Goal: Task Accomplishment & Management: Complete application form

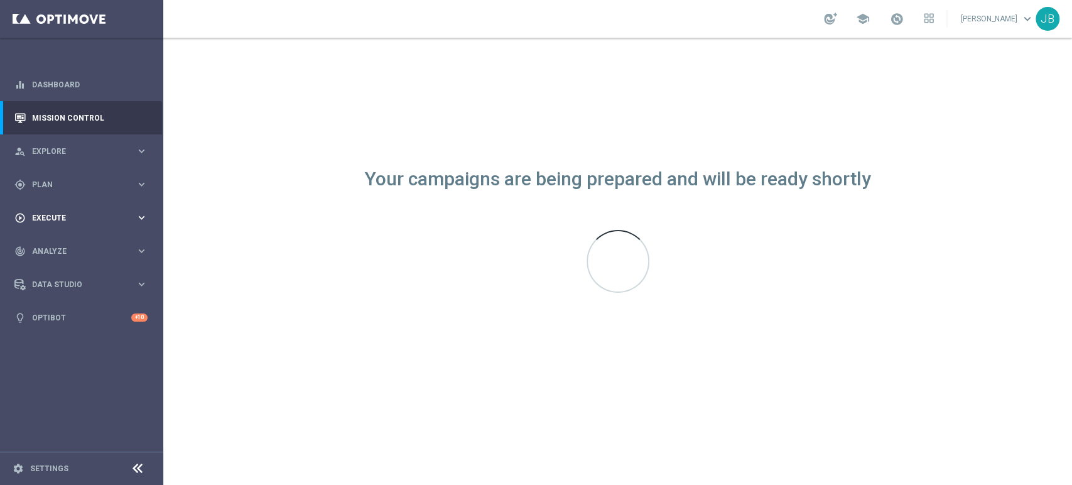
click at [121, 210] on div "play_circle_outline Execute keyboard_arrow_right" at bounding box center [81, 217] width 162 height 33
click at [102, 235] on div "Campaign Builder" at bounding box center [97, 243] width 129 height 19
click at [91, 245] on link "Campaign Builder" at bounding box center [82, 244] width 98 height 10
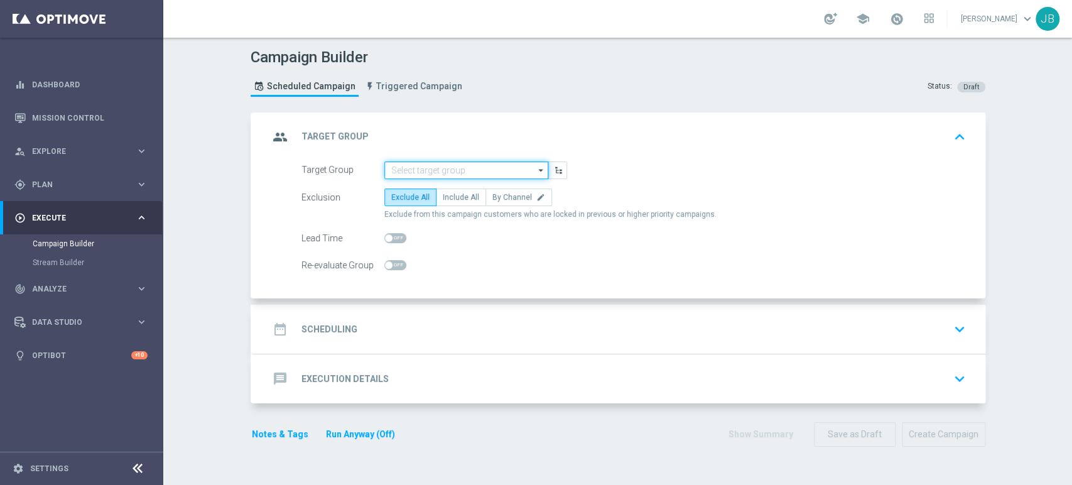
click at [442, 170] on input at bounding box center [466, 170] width 164 height 18
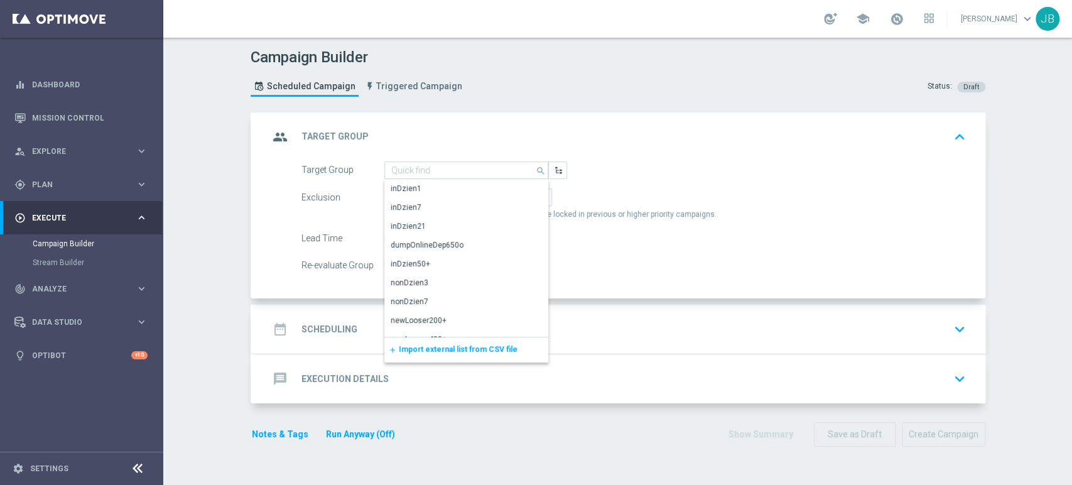
click at [404, 355] on div "add Import external list from CSV file" at bounding box center [466, 349] width 164 height 25
click at [413, 353] on span "Import external list from CSV file" at bounding box center [458, 349] width 119 height 9
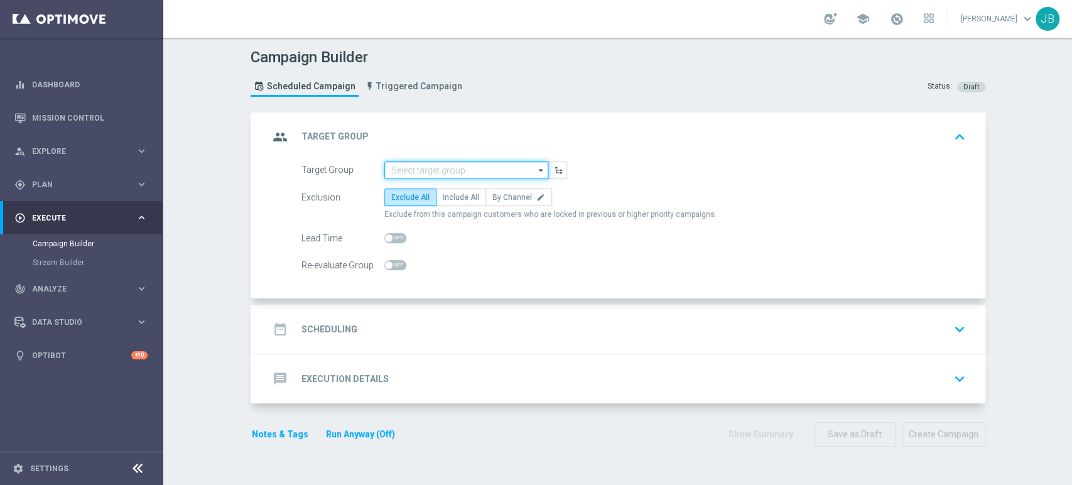
click at [418, 166] on input at bounding box center [466, 170] width 164 height 18
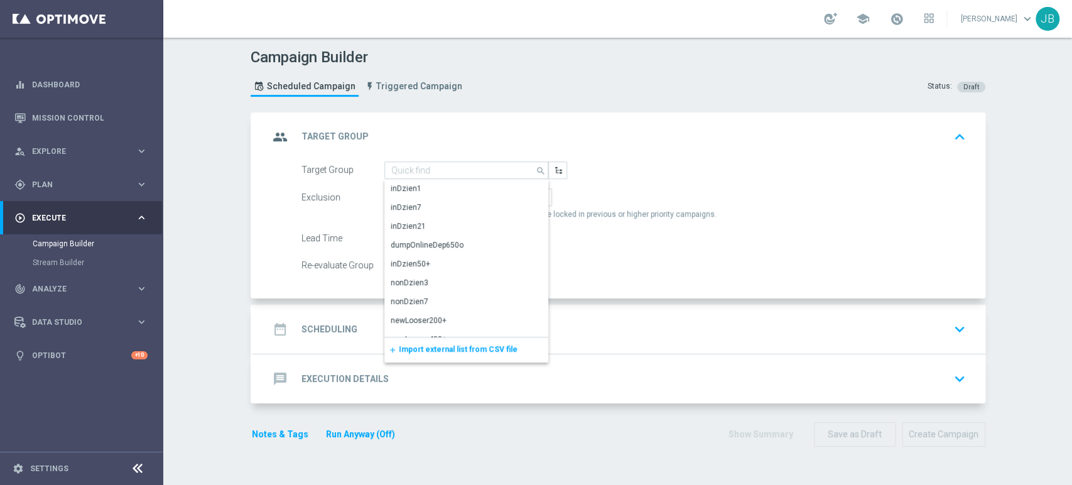
click at [423, 349] on span "Import external list from CSV file" at bounding box center [458, 349] width 119 height 9
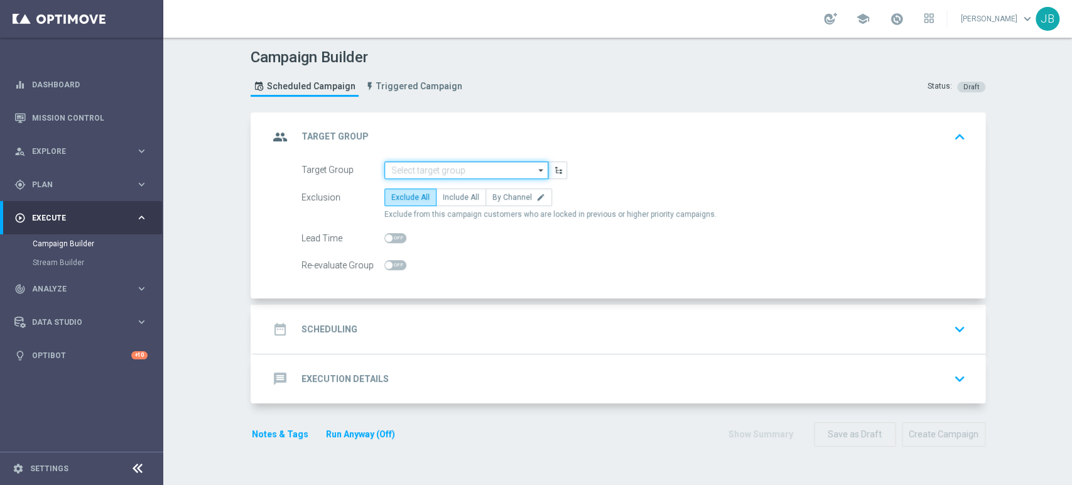
click at [441, 171] on input at bounding box center [466, 170] width 164 height 18
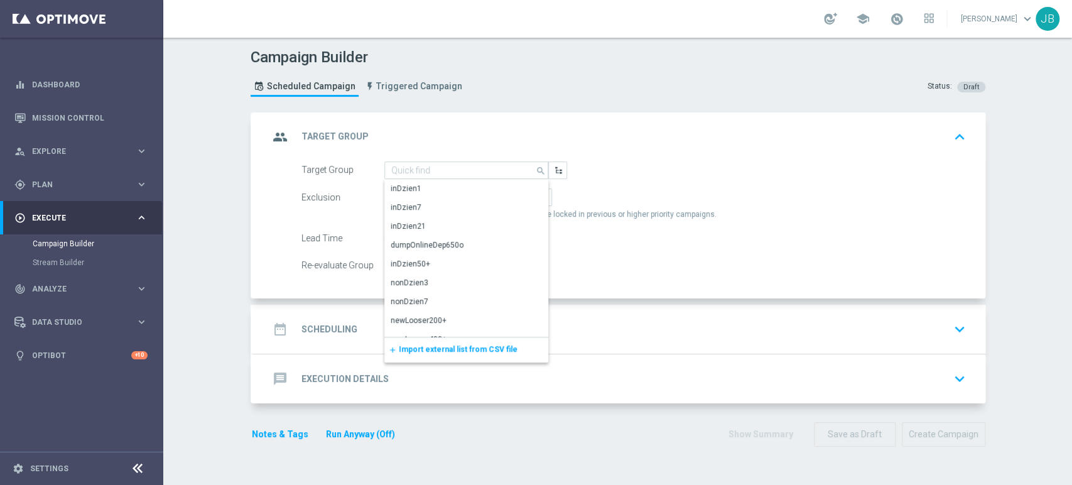
click at [425, 354] on div "add Import external list from CSV file" at bounding box center [466, 349] width 164 height 25
click at [428, 354] on div "add Import external list from CSV file" at bounding box center [466, 349] width 164 height 25
click at [431, 345] on span "Import external list from CSV file" at bounding box center [458, 349] width 119 height 9
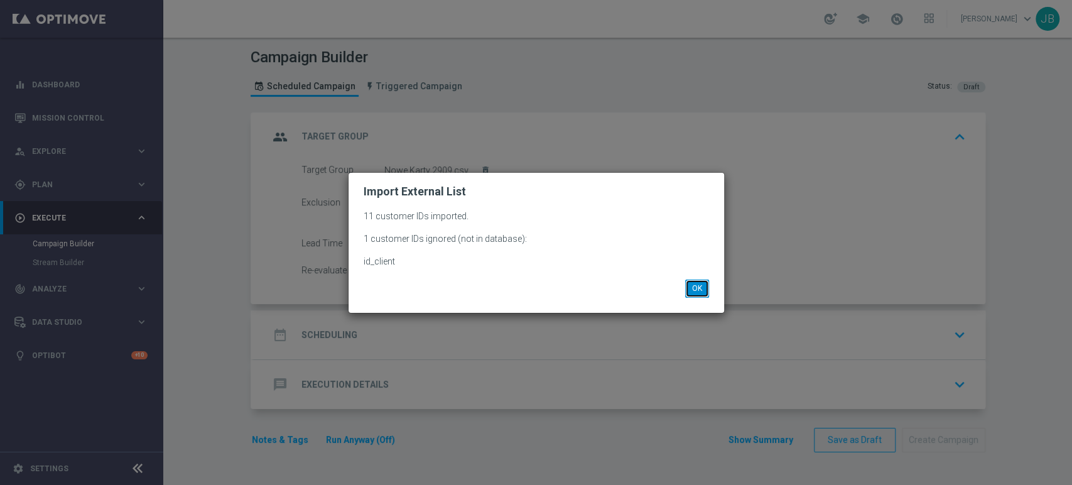
click at [703, 282] on button "OK" at bounding box center [697, 288] width 24 height 18
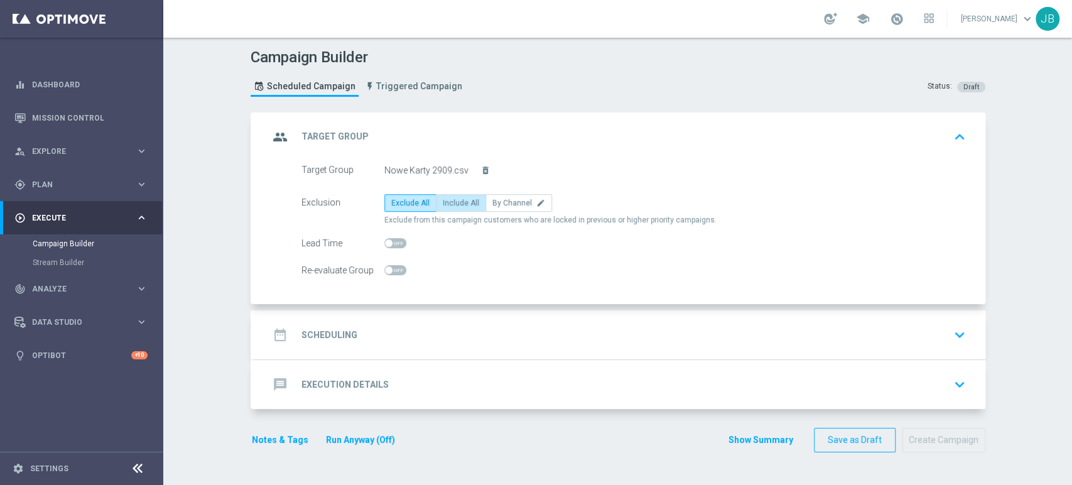
click at [464, 210] on label "Include All" at bounding box center [461, 203] width 50 height 18
click at [451, 209] on input "Include All" at bounding box center [447, 205] width 8 height 8
radio input "true"
click at [462, 340] on div "date_range Scheduling keyboard_arrow_down" at bounding box center [620, 335] width 702 height 24
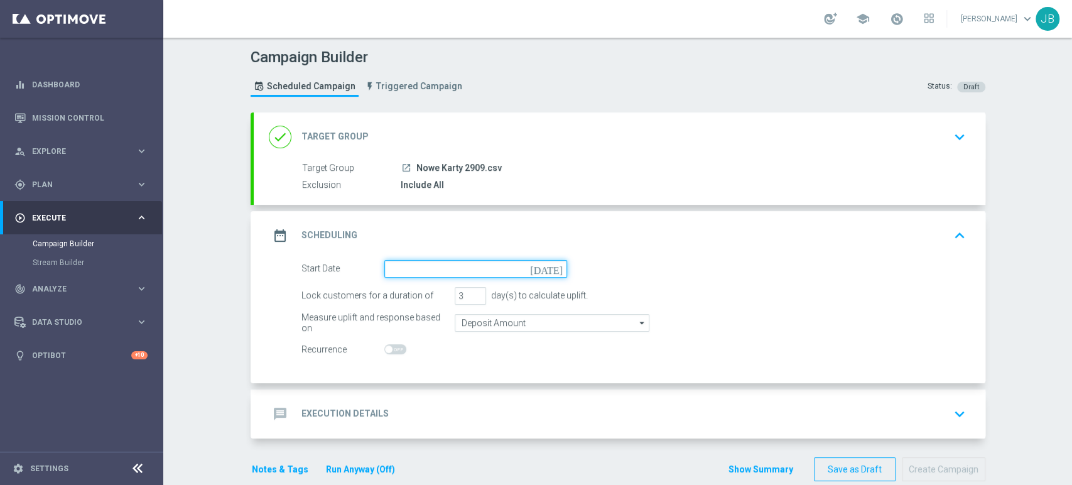
click at [427, 270] on input at bounding box center [475, 269] width 183 height 18
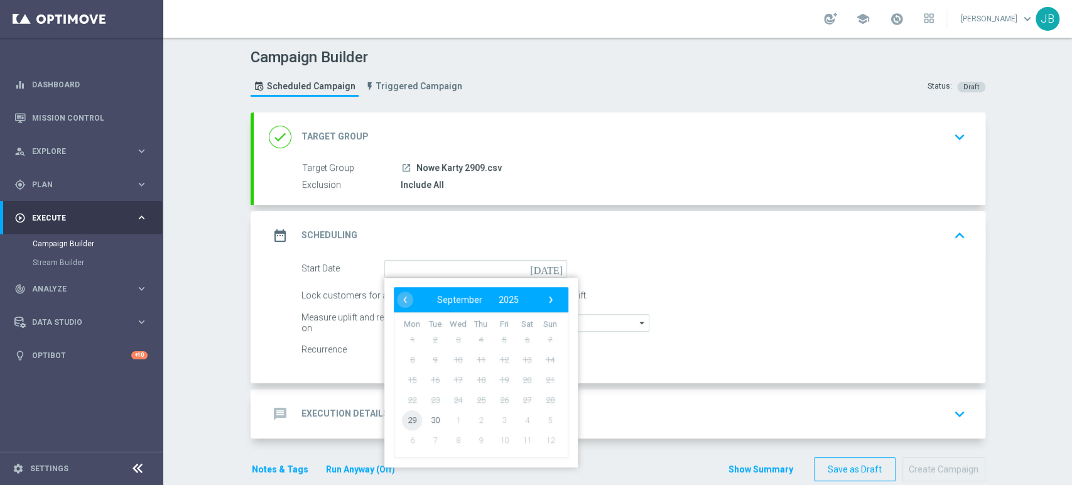
click at [406, 418] on span "29" at bounding box center [412, 419] width 20 height 20
type input "[DATE]"
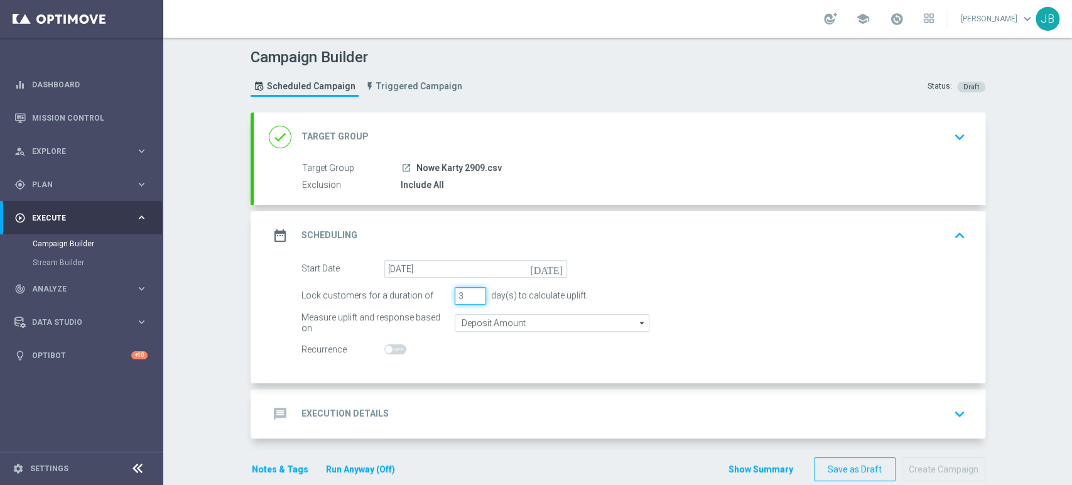
click at [471, 301] on input "3" at bounding box center [470, 296] width 31 height 18
click at [470, 295] on input "2" at bounding box center [470, 296] width 31 height 18
type input "1"
click at [470, 295] on input "1" at bounding box center [470, 296] width 31 height 18
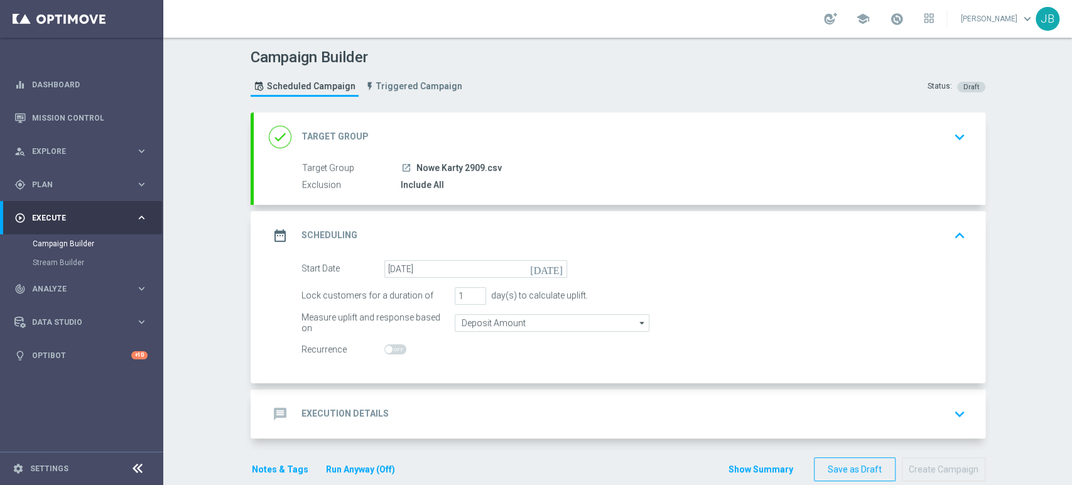
click at [398, 403] on div "message Execution Details keyboard_arrow_down" at bounding box center [620, 414] width 702 height 24
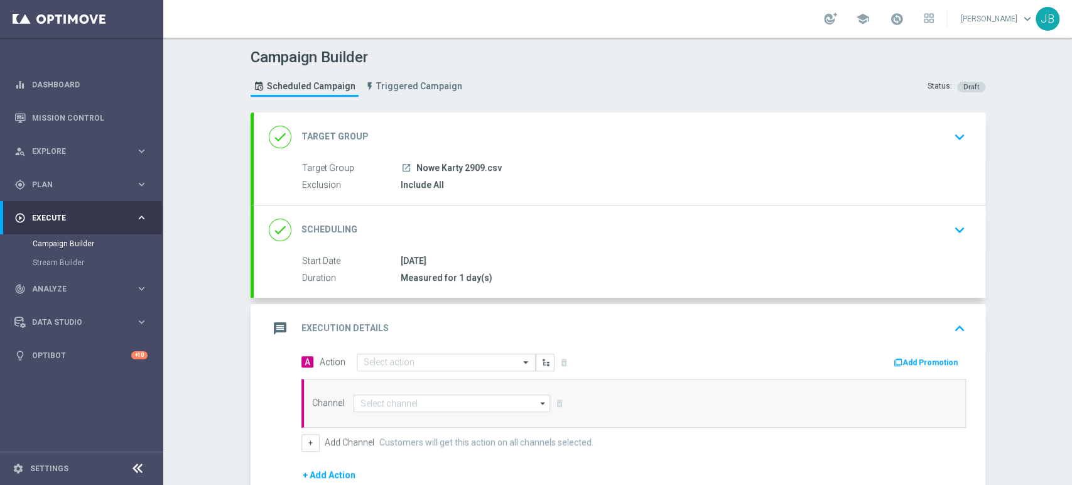
scroll to position [163, 0]
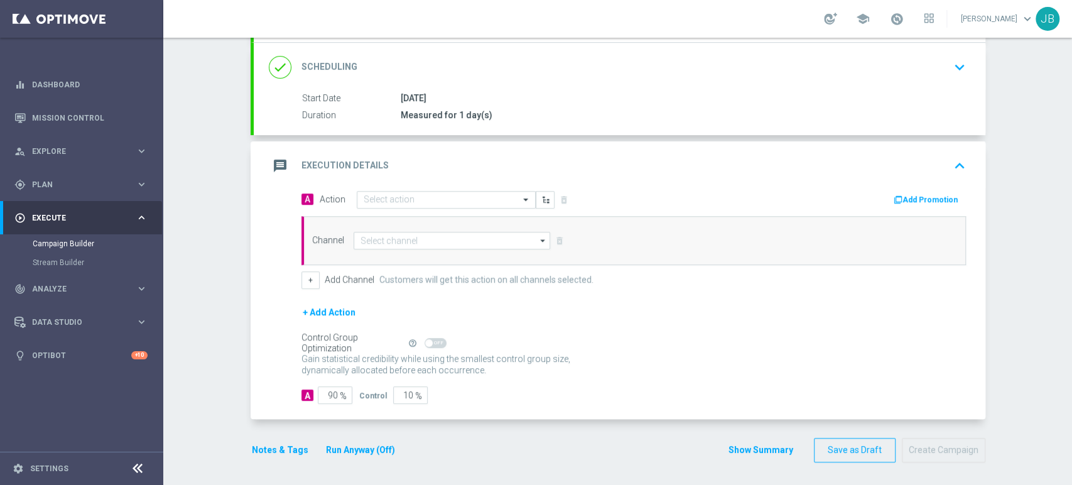
drag, startPoint x: 1071, startPoint y: 260, endPoint x: 1067, endPoint y: 380, distance: 120.0
click at [1067, 380] on div "Campaign Builder Scheduled Campaign Triggered Campaign Status: Draft done Targe…" at bounding box center [617, 261] width 909 height 447
click at [668, 356] on div "Gain statistical credibility while using the smallest control group size, dynam…" at bounding box center [633, 365] width 664 height 30
click at [374, 207] on div "A Action Select action delete_forever Add Promotion" at bounding box center [633, 199] width 683 height 19
click at [376, 206] on div "Select action" at bounding box center [446, 200] width 179 height 18
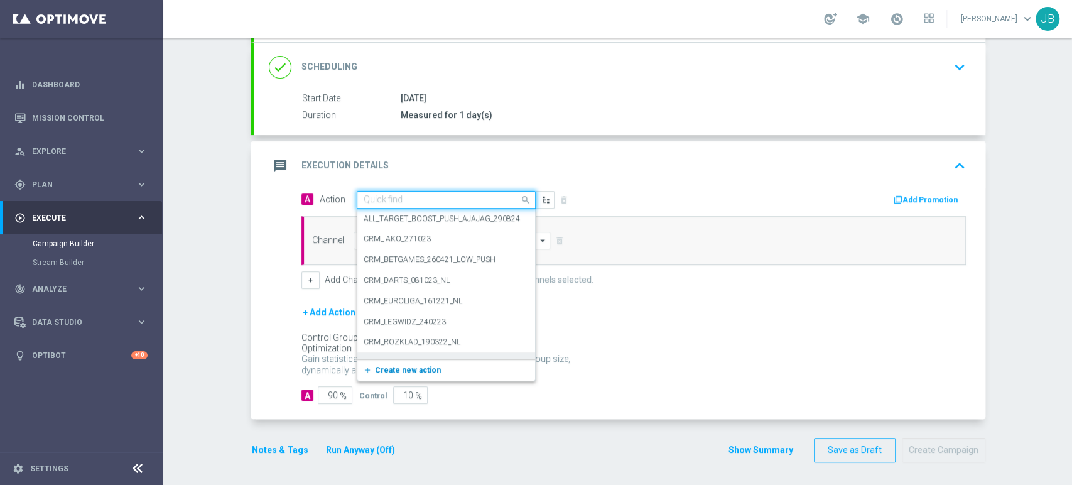
click at [385, 366] on span "Create new action" at bounding box center [408, 370] width 66 height 9
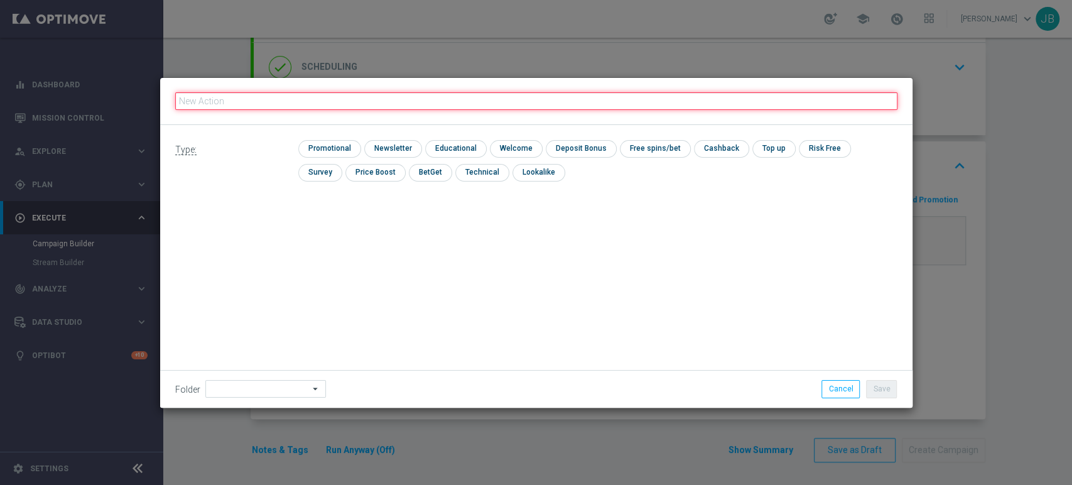
click at [407, 107] on input "text" at bounding box center [536, 101] width 722 height 18
paste input "(LPZ - SMS) nowy klient powitanie_24012024"
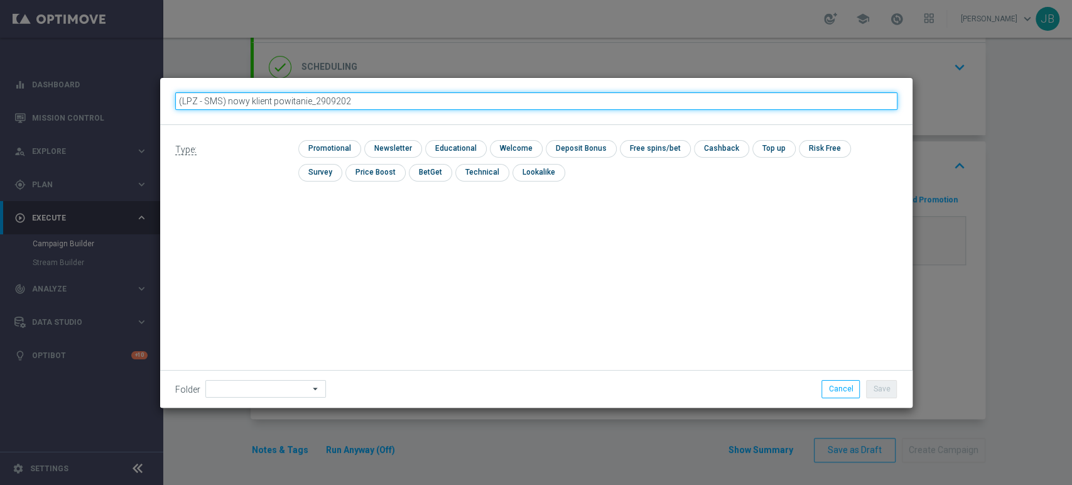
type input "(LPZ - SMS) nowy klient powitanie_29092025"
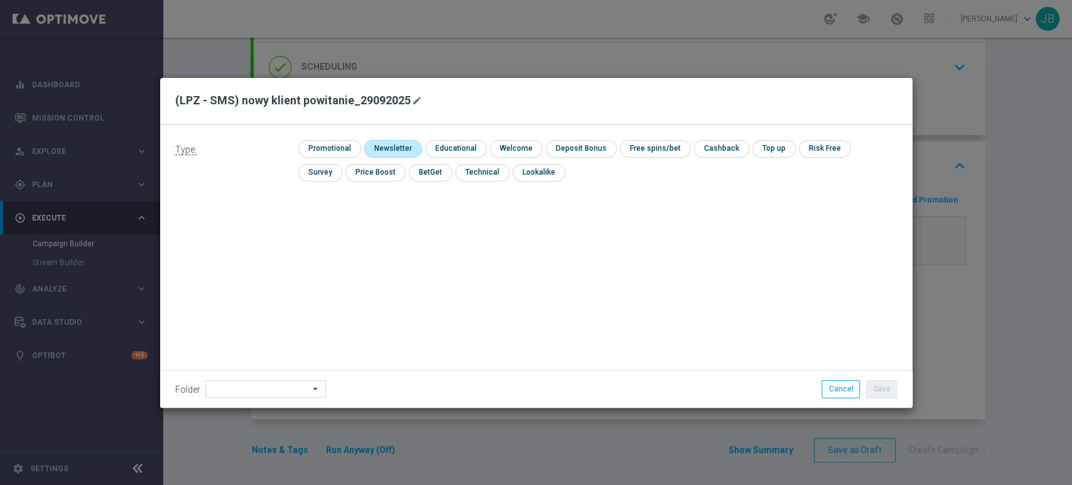
click at [382, 147] on input "checkbox" at bounding box center [391, 148] width 55 height 17
checkbox input "true"
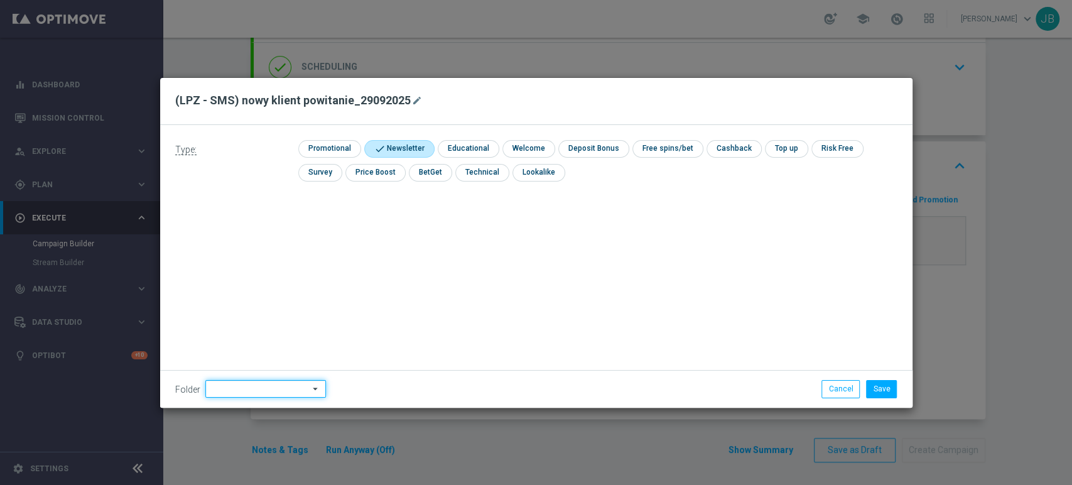
click at [278, 389] on input at bounding box center [265, 389] width 121 height 18
click at [266, 261] on div "[PERSON_NAME]" at bounding box center [263, 261] width 117 height 18
type input "[PERSON_NAME]"
click at [879, 389] on button "Save" at bounding box center [881, 389] width 31 height 18
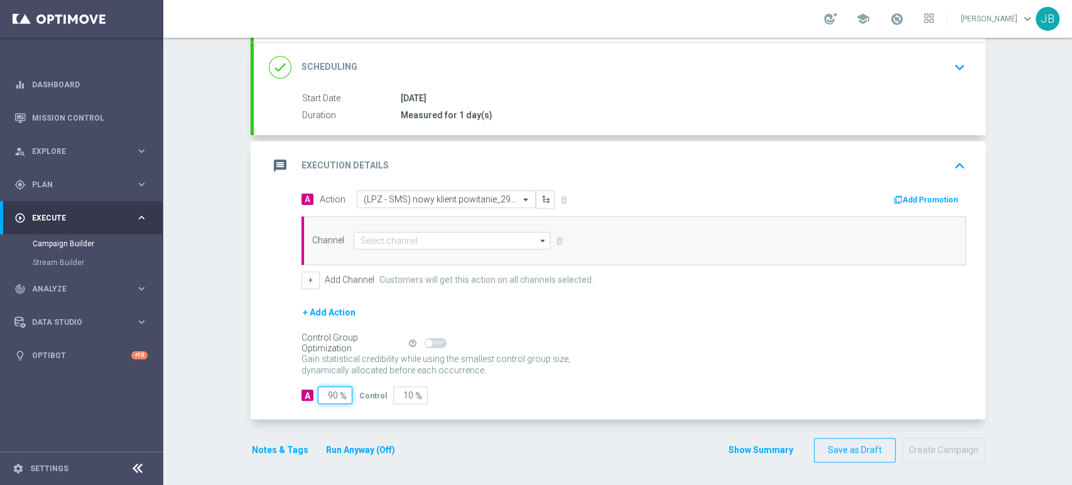
click at [327, 401] on input "90" at bounding box center [335, 395] width 35 height 18
type input "0"
type input "100"
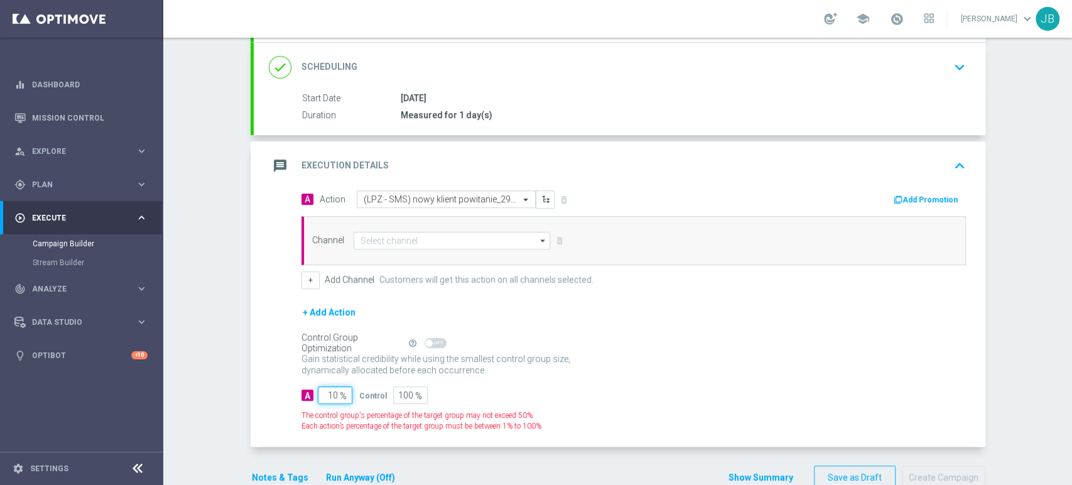
type input "100"
type input "0"
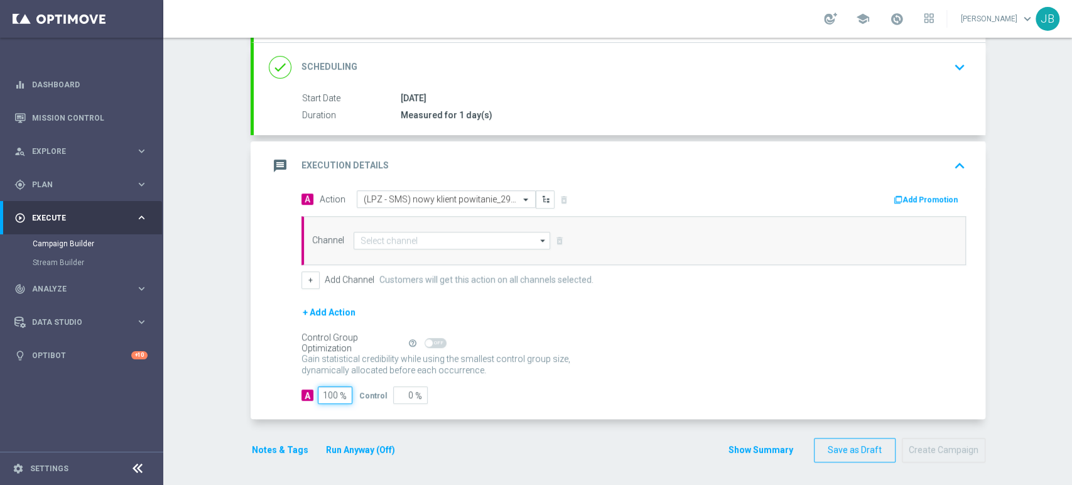
type input "100"
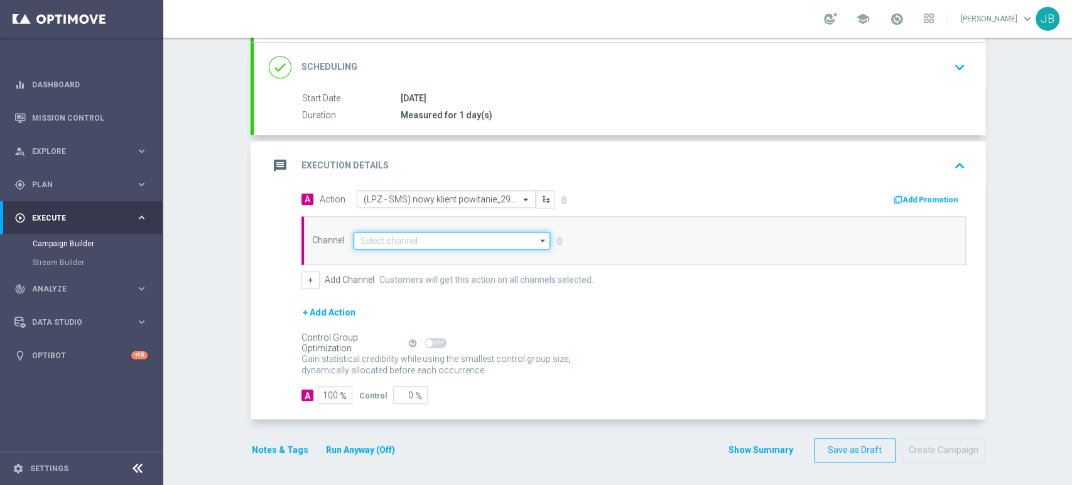
click at [399, 237] on input at bounding box center [452, 241] width 197 height 18
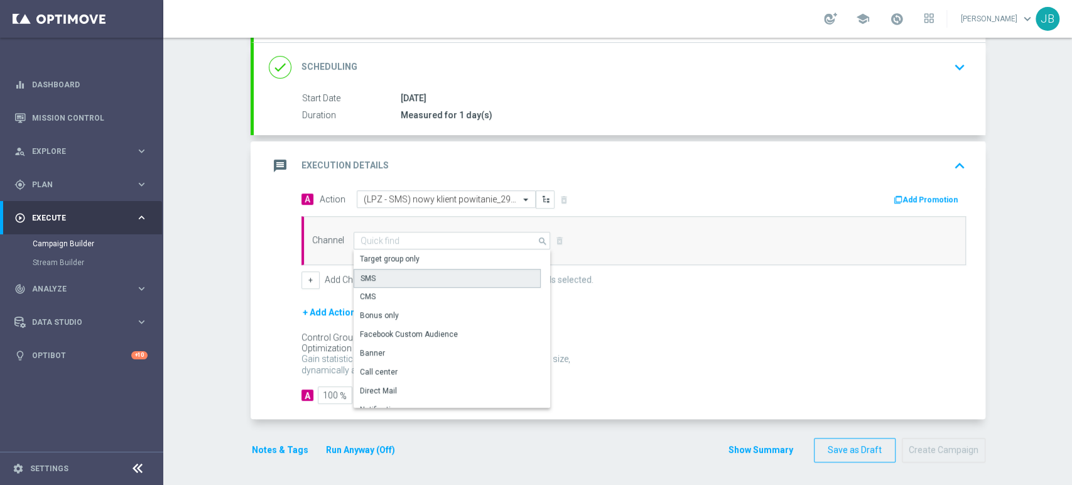
click at [384, 277] on div "SMS" at bounding box center [447, 278] width 187 height 19
type input "SMS"
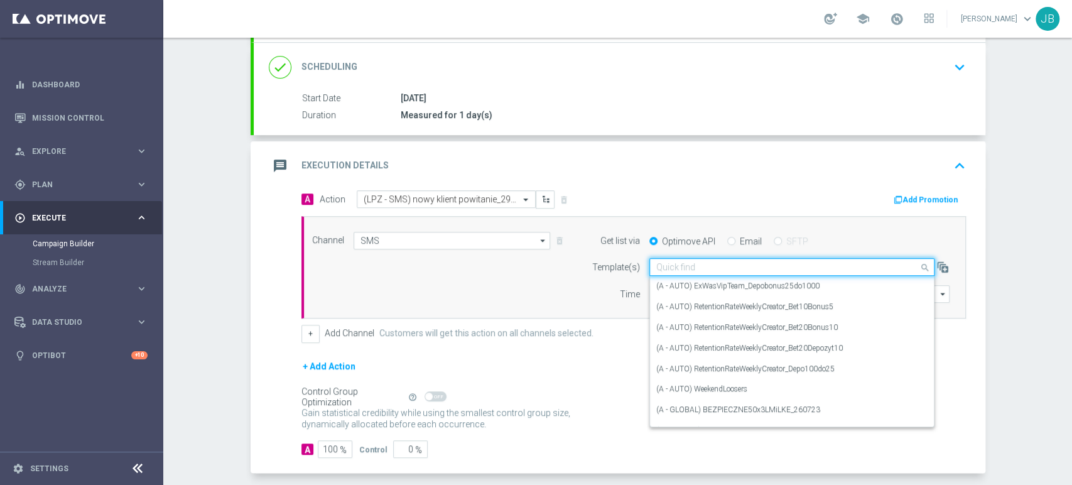
click at [677, 266] on input "text" at bounding box center [779, 267] width 246 height 11
paste input "(LPZ - SMS) nowy klient powitanie_24012024"
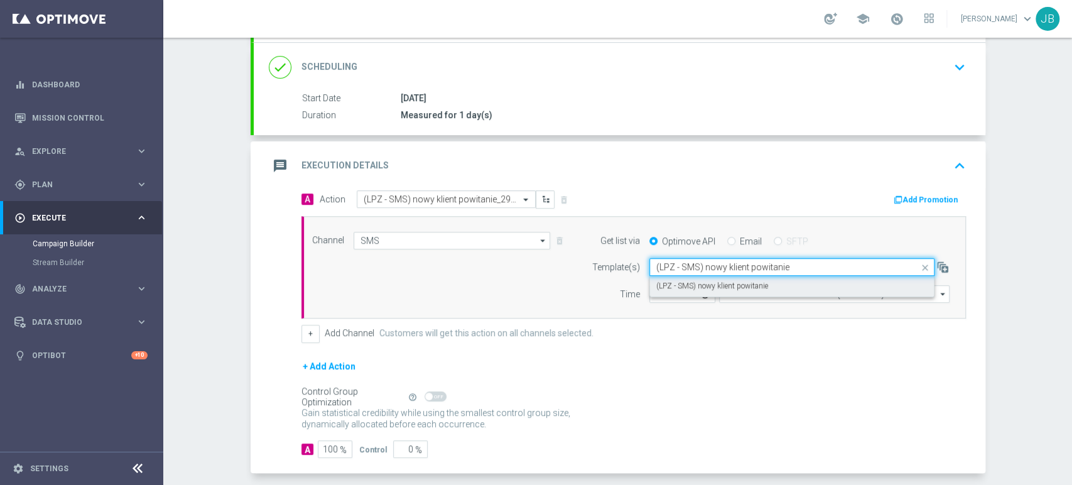
click at [668, 290] on label "(LPZ - SMS) nowy klient powitanie" at bounding box center [712, 286] width 112 height 11
type input "(LPZ - SMS) nowy klient powitanie"
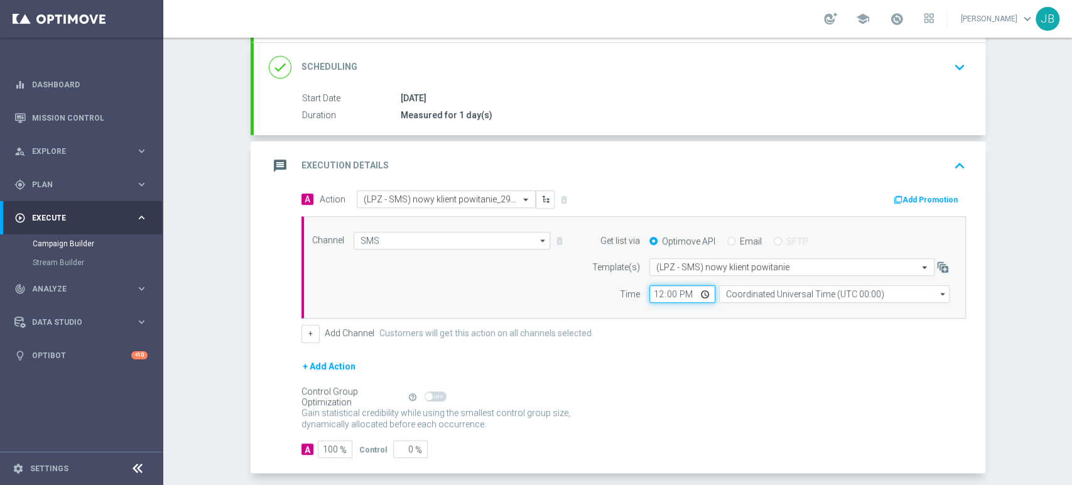
click at [656, 298] on input "12:00" at bounding box center [682, 294] width 66 height 18
type input "09:51"
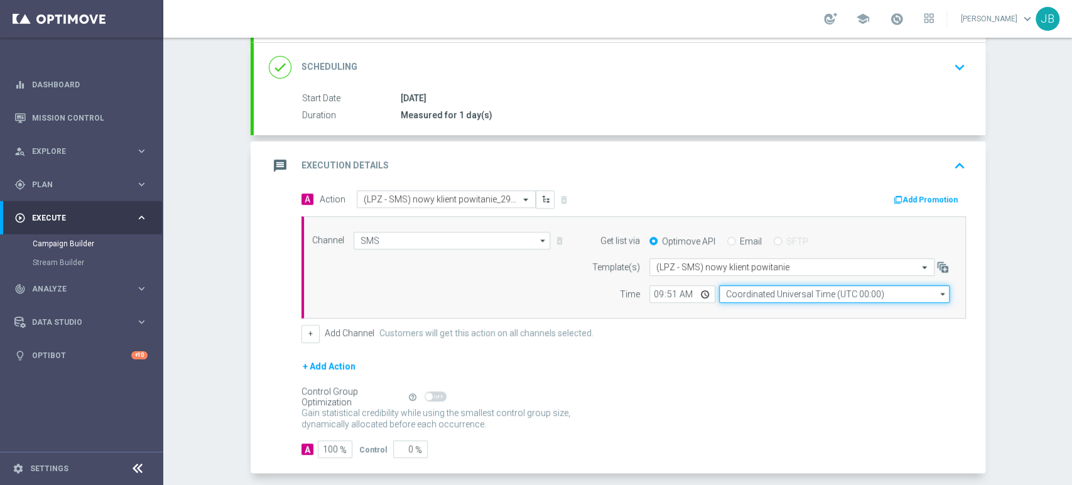
click at [734, 291] on input "Coordinated Universal Time (UTC 00:00)" at bounding box center [834, 294] width 231 height 18
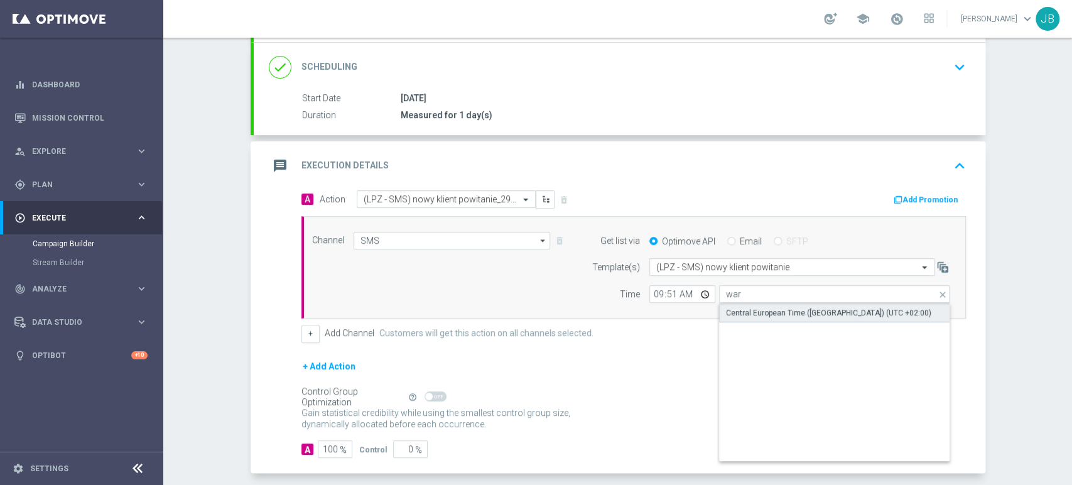
click at [742, 305] on div "Central European Time ([GEOGRAPHIC_DATA]) (UTC +02:00)" at bounding box center [834, 312] width 231 height 19
type input "Central European Time ([GEOGRAPHIC_DATA]) (UTC +02:00)"
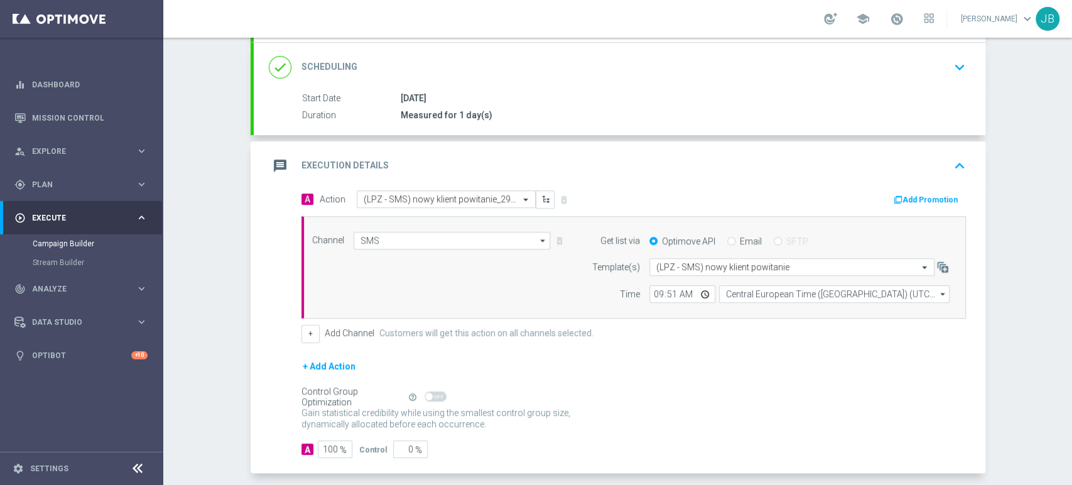
click at [1071, 60] on div "Campaign Builder Scheduled Campaign Triggered Campaign Status: Draft done Targe…" at bounding box center [617, 261] width 909 height 447
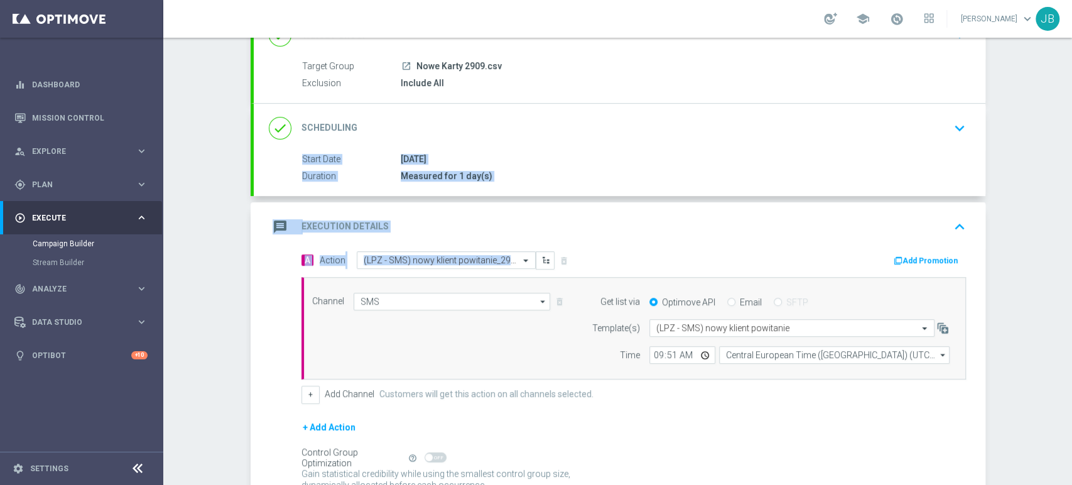
scroll to position [146, 0]
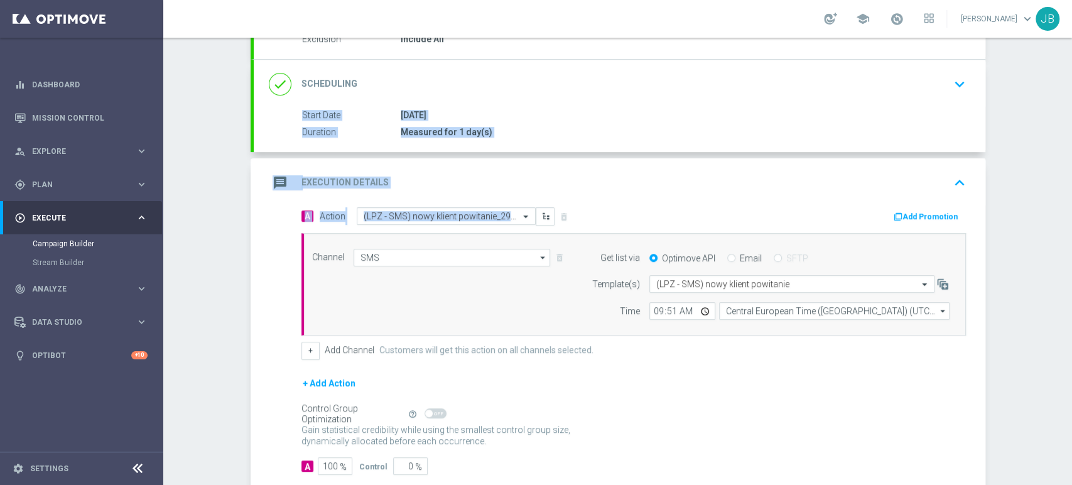
drag, startPoint x: 1071, startPoint y: 205, endPoint x: 1071, endPoint y: 300, distance: 94.8
click at [1071, 300] on div "Campaign Builder Scheduled Campaign Triggered Campaign Status: Draft done Targe…" at bounding box center [617, 261] width 909 height 447
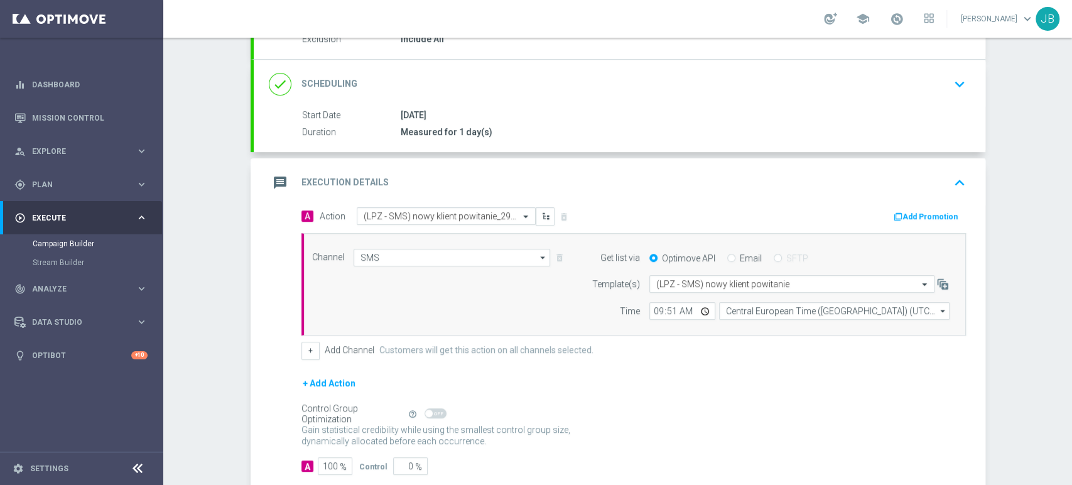
click at [1049, 336] on div "Campaign Builder Scheduled Campaign Triggered Campaign Status: Draft done Targe…" at bounding box center [617, 261] width 909 height 447
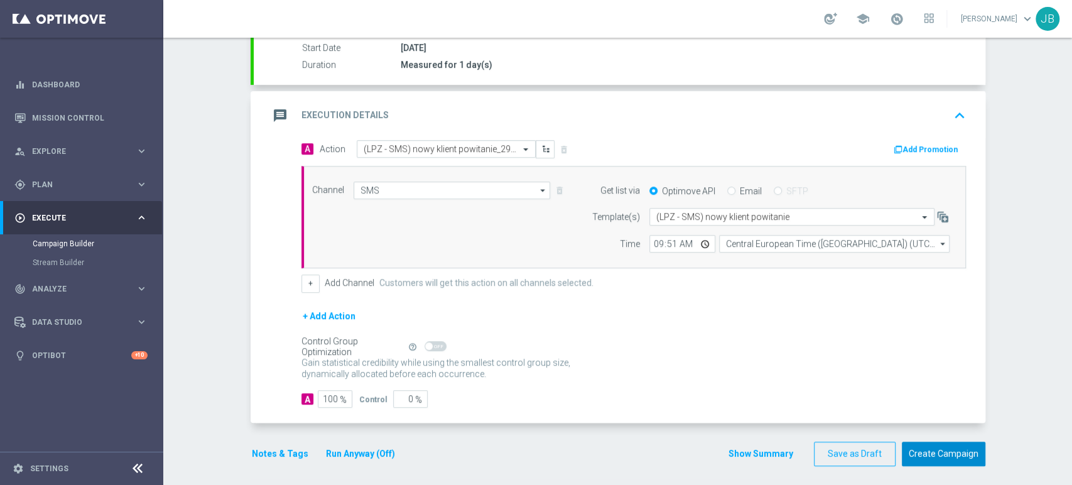
click at [968, 446] on button "Create Campaign" at bounding box center [944, 454] width 84 height 24
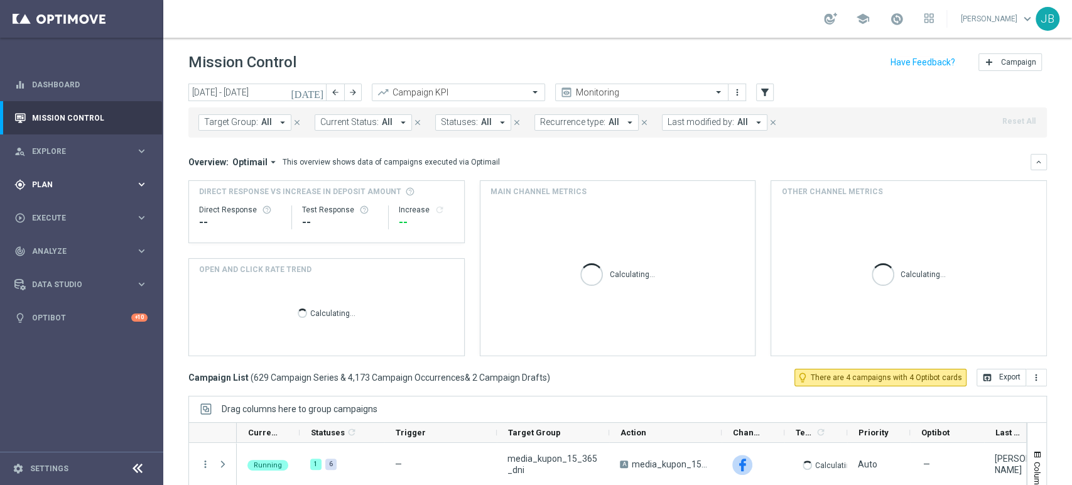
click at [46, 181] on span "Plan" at bounding box center [84, 185] width 104 height 8
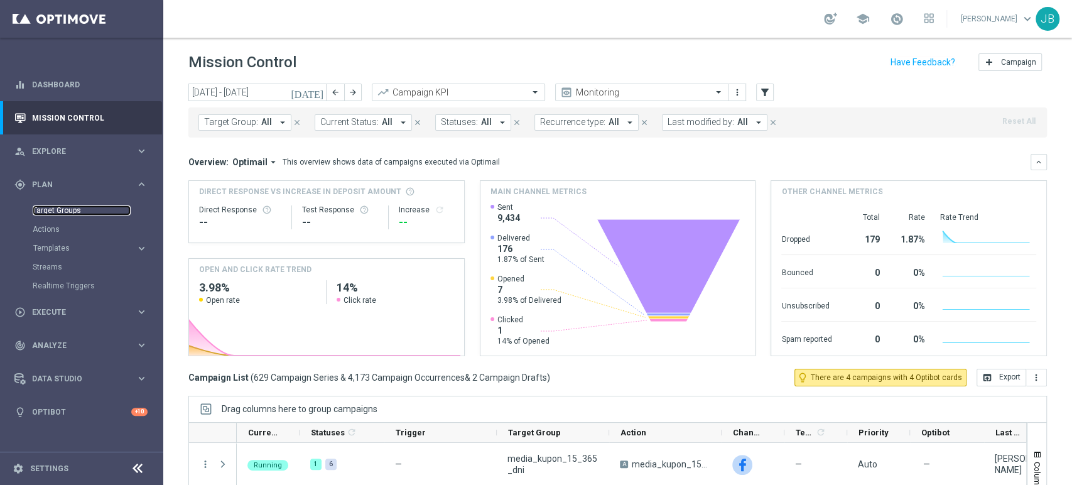
click at [75, 213] on link "Target Groups" at bounding box center [82, 210] width 98 height 10
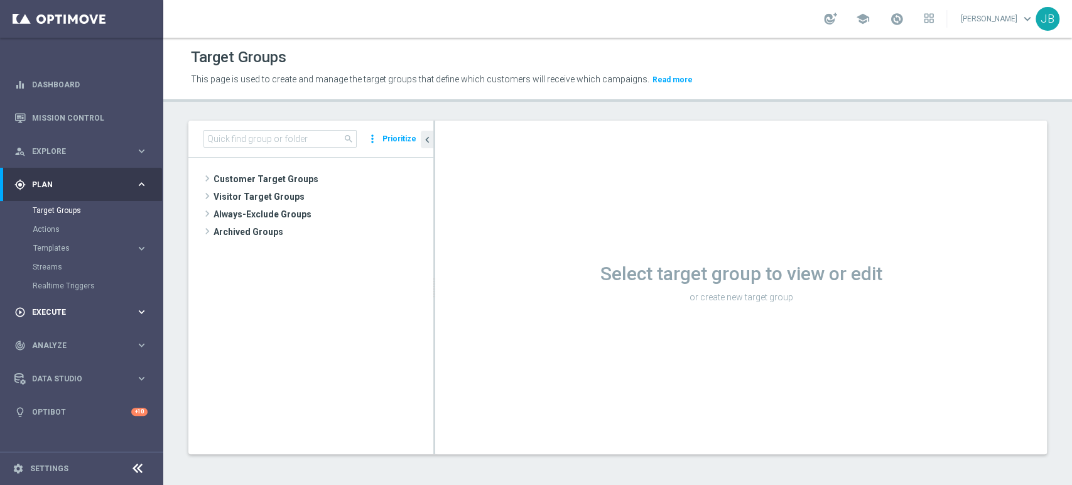
click at [58, 306] on div "play_circle_outline Execute" at bounding box center [74, 311] width 121 height 11
click at [87, 242] on link "Campaign Builder" at bounding box center [82, 244] width 98 height 10
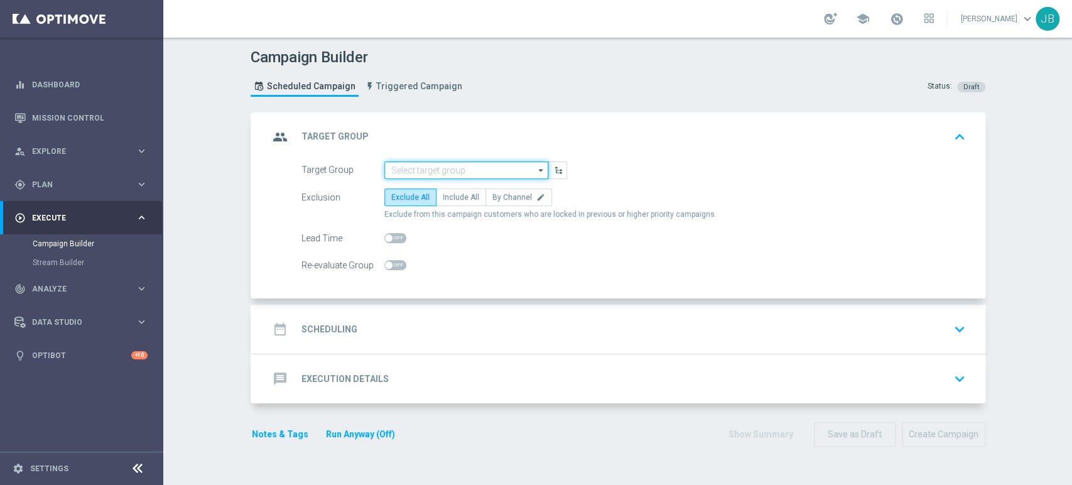
click at [497, 171] on input at bounding box center [466, 170] width 164 height 18
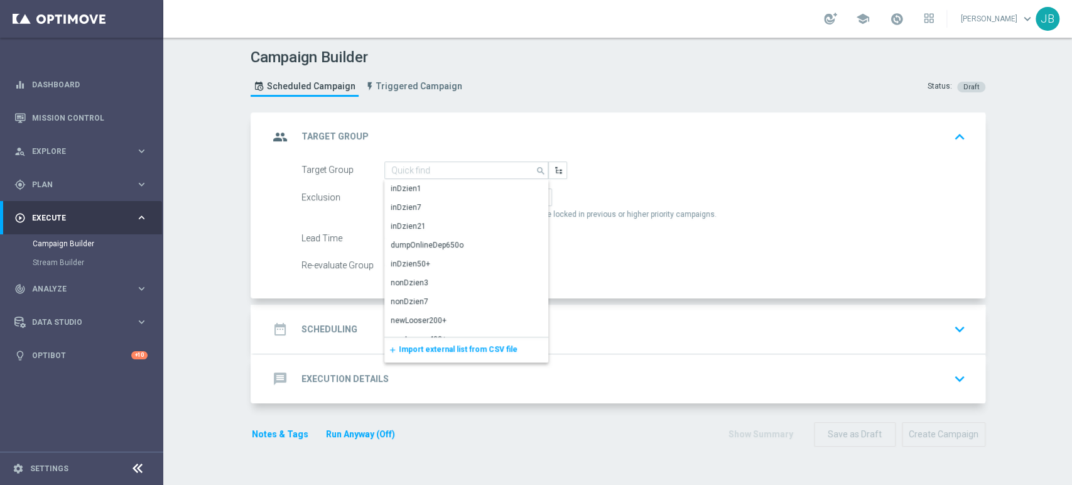
click at [452, 350] on span "Import external list from CSV file" at bounding box center [458, 349] width 119 height 9
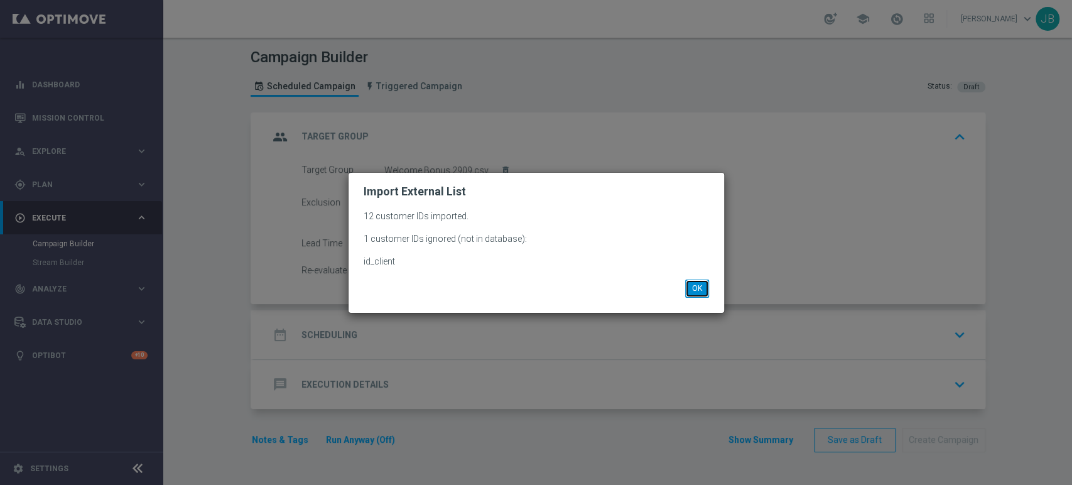
click at [698, 288] on button "OK" at bounding box center [697, 288] width 24 height 18
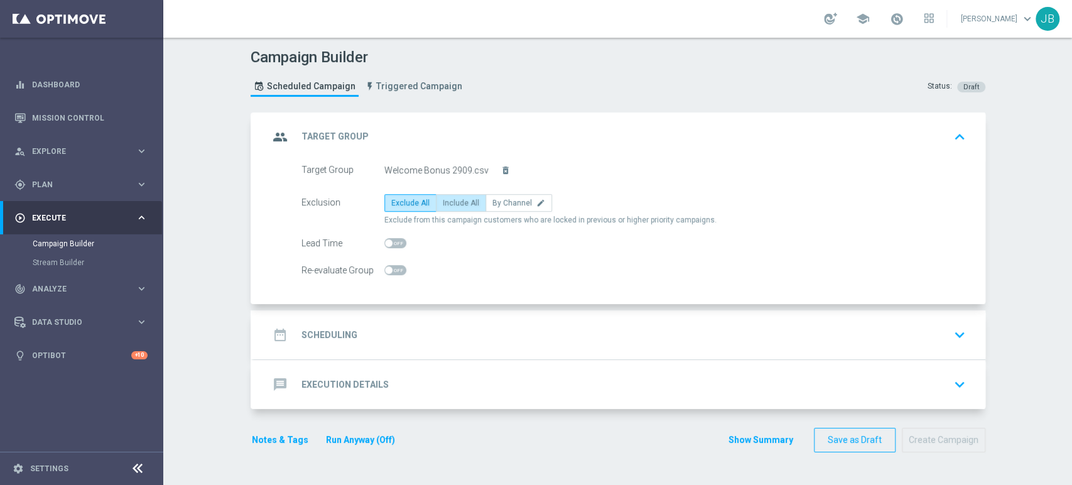
click at [443, 205] on span "Include All" at bounding box center [461, 202] width 36 height 9
click at [443, 205] on input "Include All" at bounding box center [447, 205] width 8 height 8
radio input "true"
click at [404, 330] on div "date_range Scheduling keyboard_arrow_down" at bounding box center [620, 335] width 702 height 24
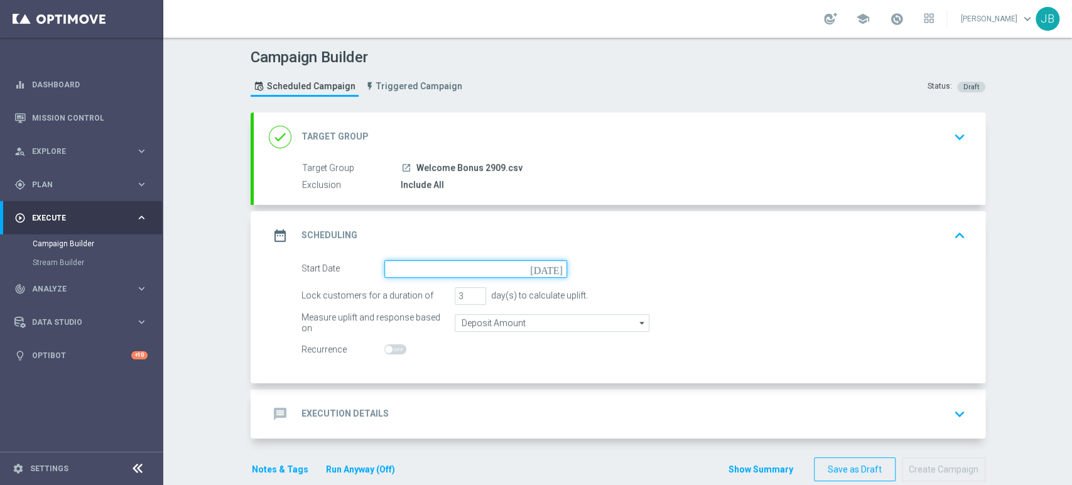
click at [423, 273] on input at bounding box center [475, 269] width 183 height 18
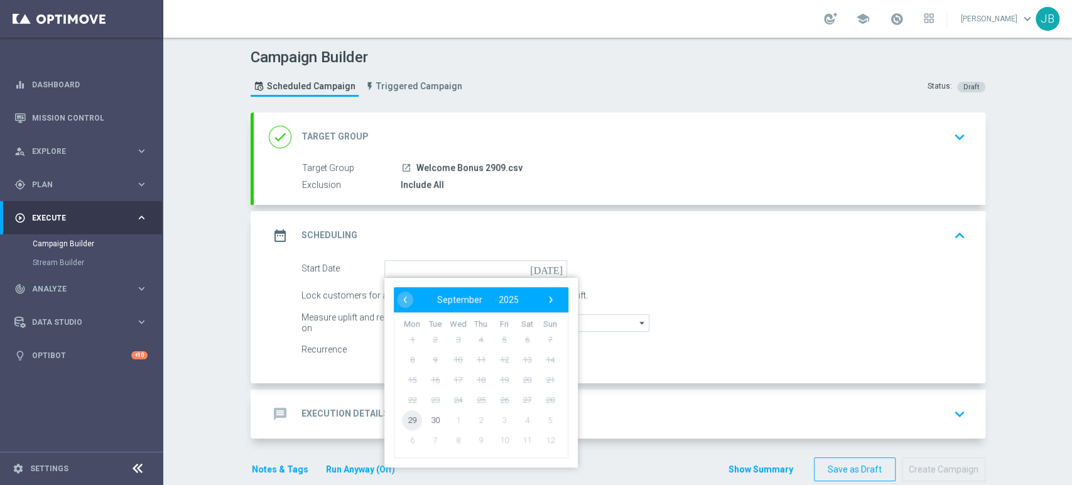
click at [410, 416] on span "29" at bounding box center [412, 419] width 20 height 20
type input "[DATE]"
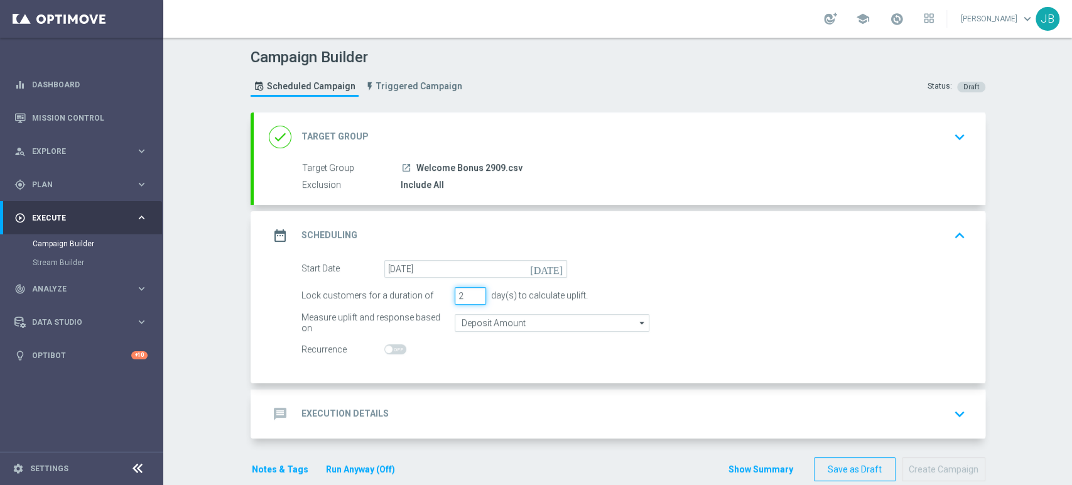
click at [474, 300] on input "2" at bounding box center [470, 296] width 31 height 18
click at [474, 300] on input "1" at bounding box center [470, 296] width 31 height 18
click at [472, 290] on input "2" at bounding box center [470, 296] width 31 height 18
type input "3"
click at [472, 290] on input "3" at bounding box center [470, 296] width 31 height 18
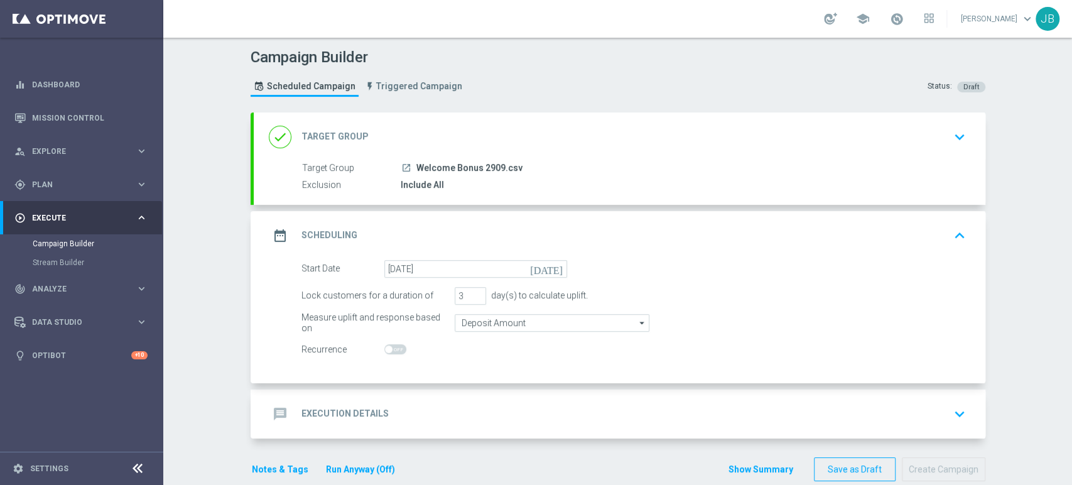
click at [432, 412] on div "message Execution Details keyboard_arrow_down" at bounding box center [620, 414] width 702 height 24
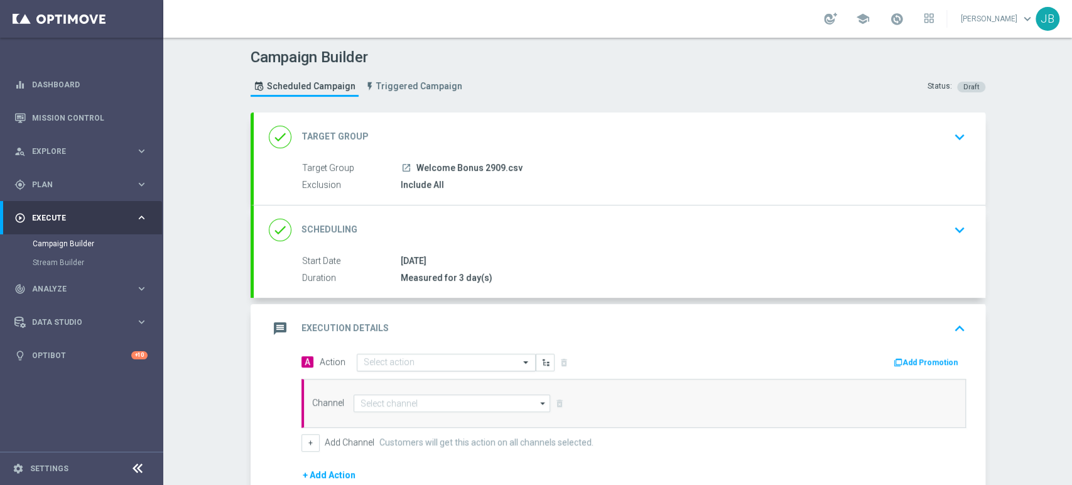
click at [427, 360] on input "text" at bounding box center [434, 362] width 140 height 11
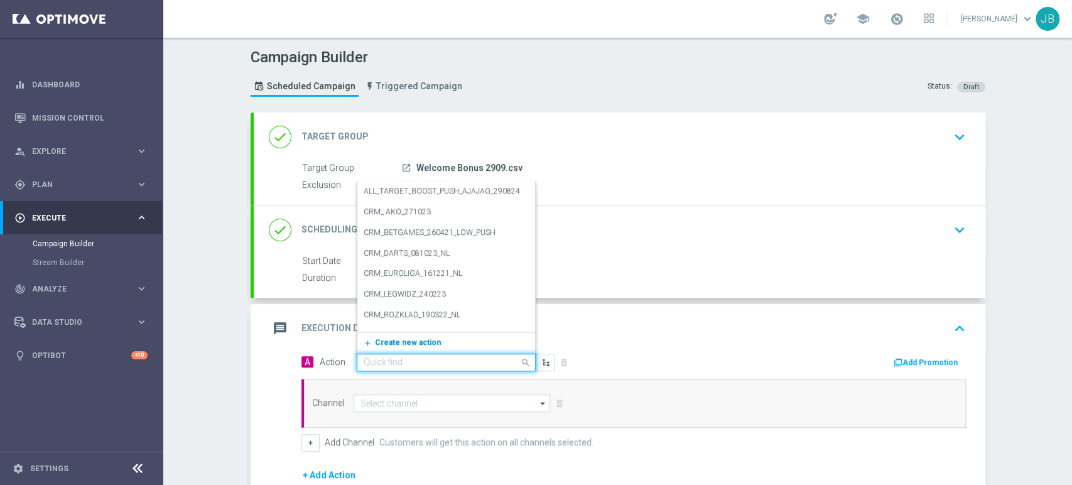
click at [415, 344] on span "Create new action" at bounding box center [408, 342] width 66 height 9
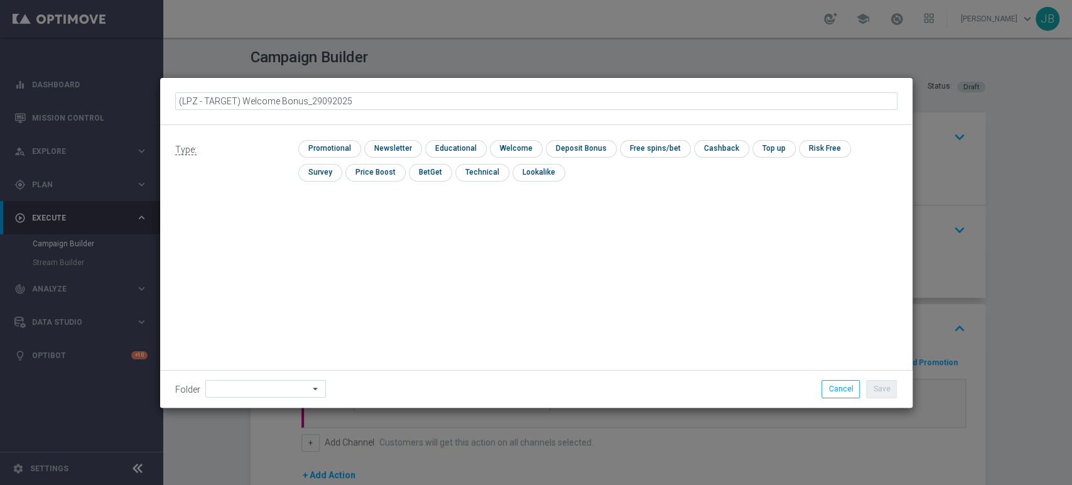
click at [193, 93] on input "(LPZ - TARGET) Welcome Bonus_29092025" at bounding box center [536, 101] width 722 height 18
type input "(LPZ - TARGET) Welcome Bonus_29092025"
click at [401, 143] on input "checkbox" at bounding box center [391, 148] width 55 height 17
checkbox input "true"
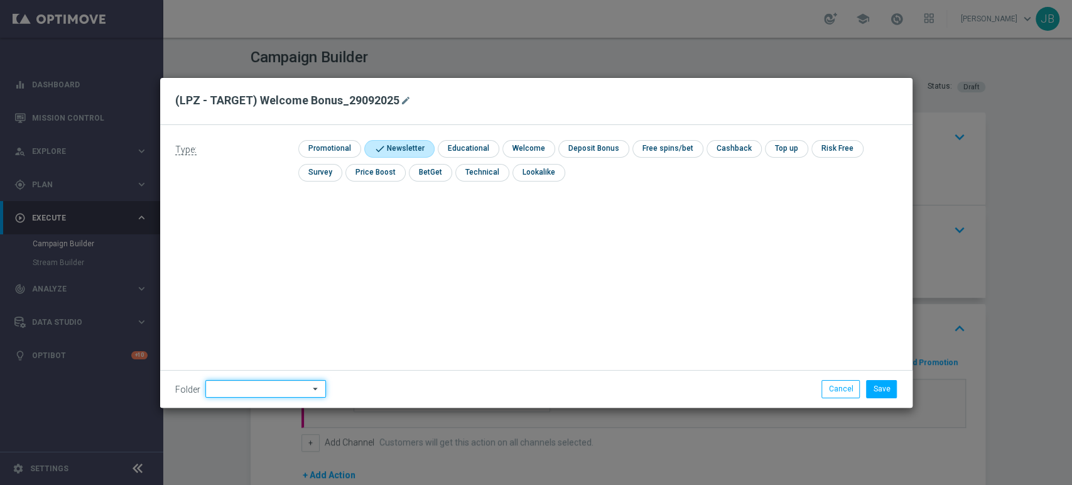
click at [286, 396] on input at bounding box center [265, 389] width 121 height 18
click at [243, 266] on div "[PERSON_NAME]" at bounding box center [240, 261] width 57 height 11
type input "[PERSON_NAME]"
click at [889, 385] on button "Save" at bounding box center [881, 389] width 31 height 18
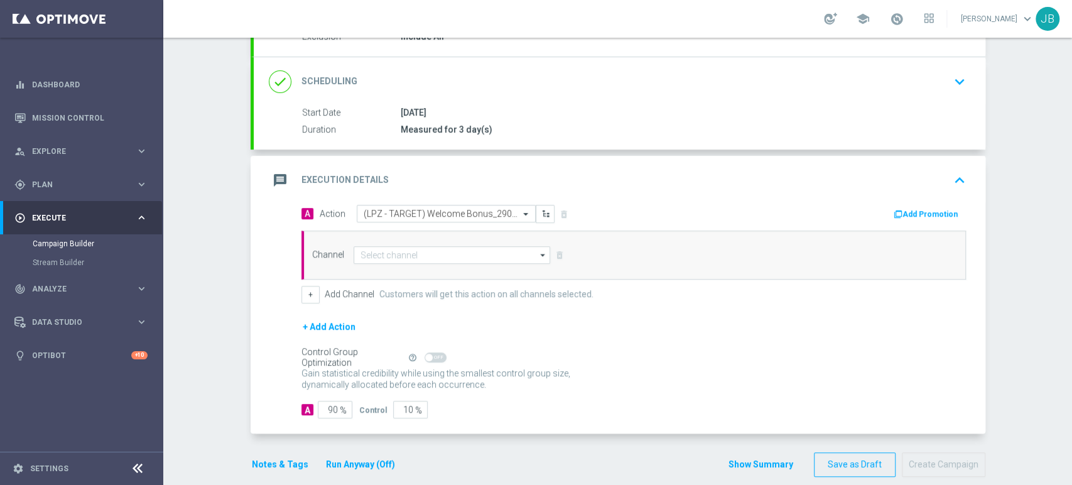
scroll to position [161, 0]
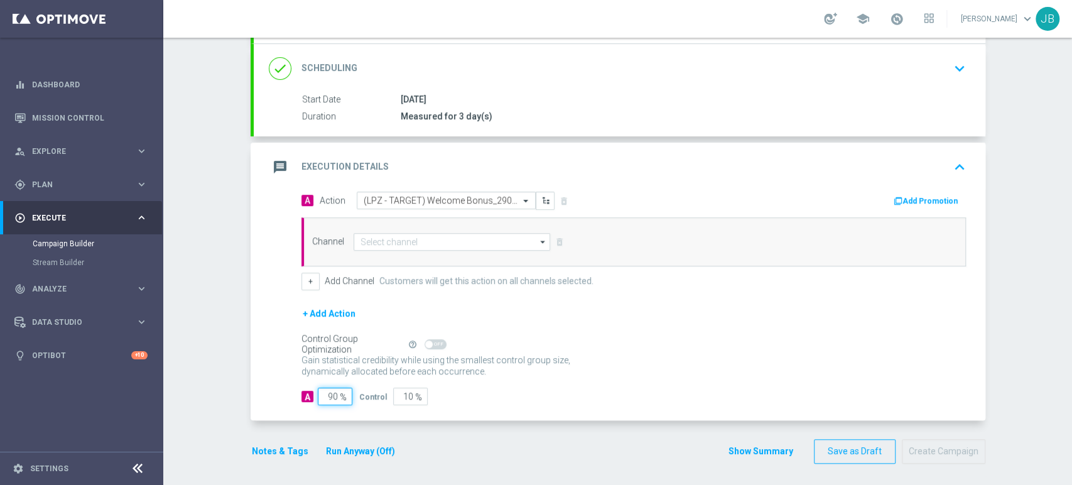
click at [330, 393] on input "90" at bounding box center [335, 397] width 35 height 18
type input "9"
type input "91"
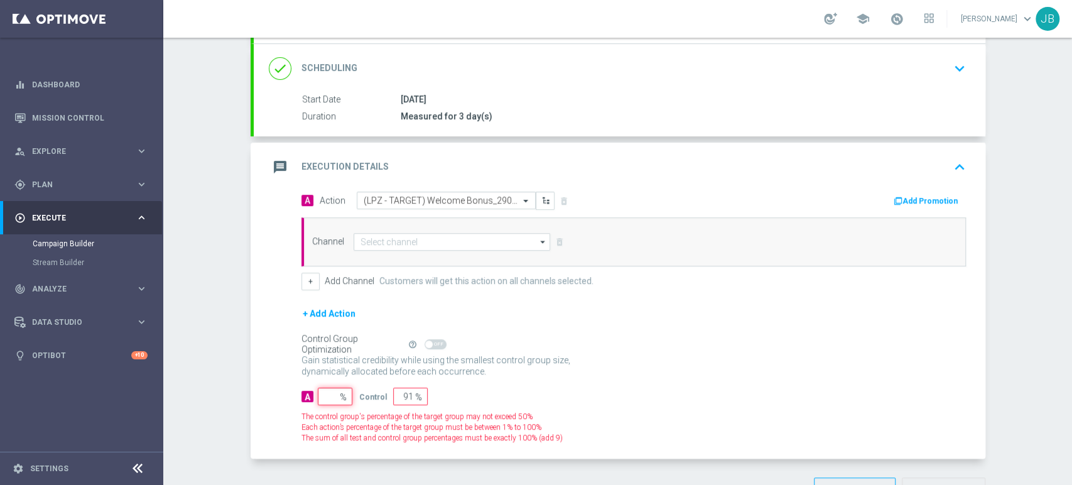
type input "100"
type input "1"
type input "99"
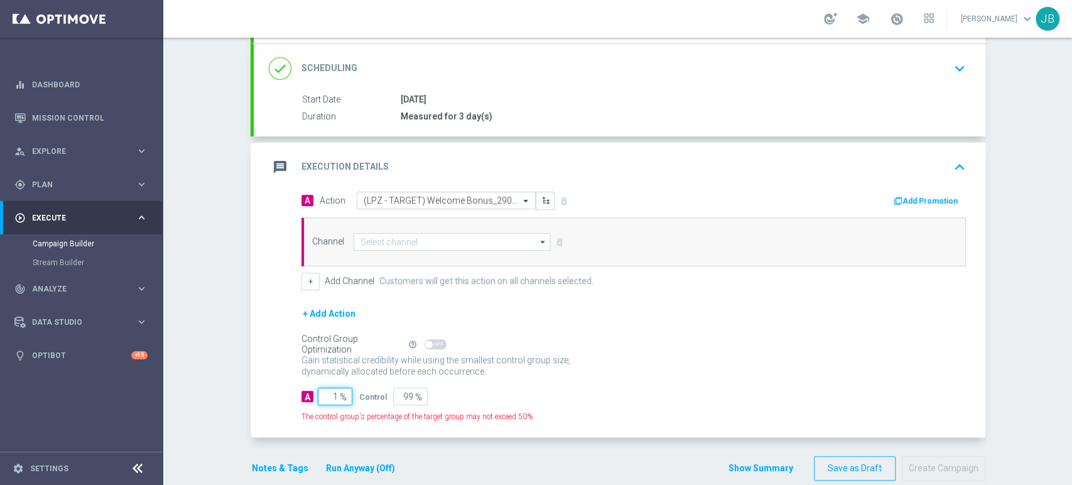
type input "10"
type input "90"
type input "100"
type input "0"
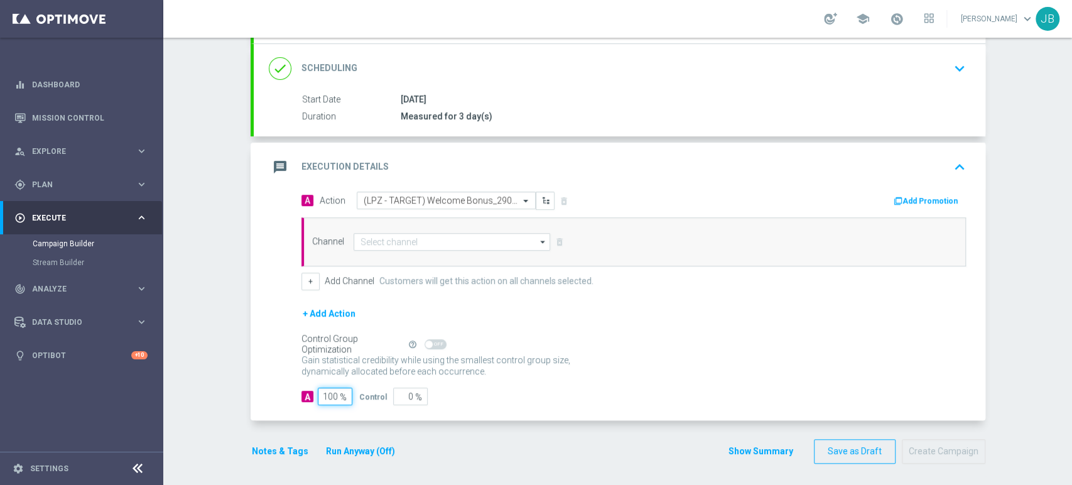
type input "100"
click at [437, 227] on div "Channel arrow_drop_down Drag here to set row groups Drag here to set column lab…" at bounding box center [633, 241] width 664 height 49
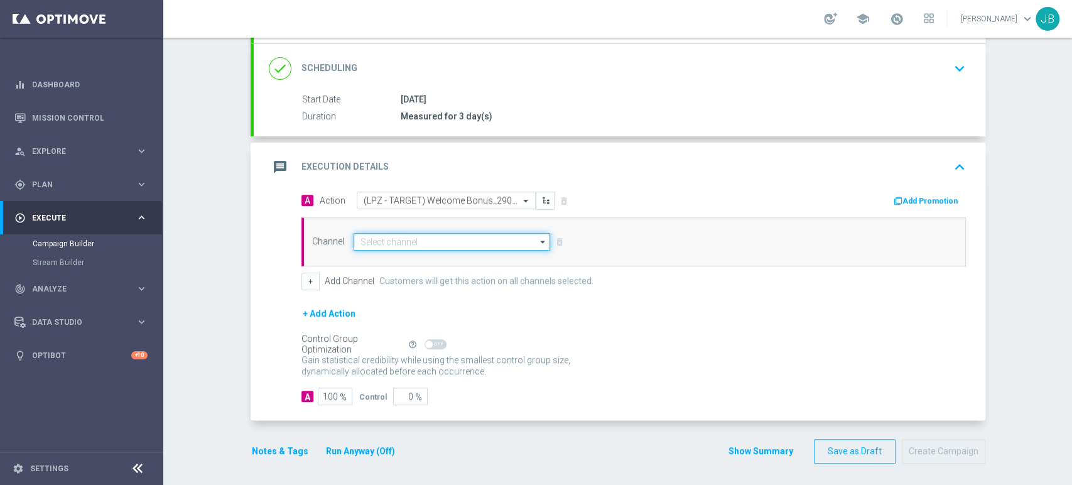
click at [435, 235] on input at bounding box center [452, 242] width 197 height 18
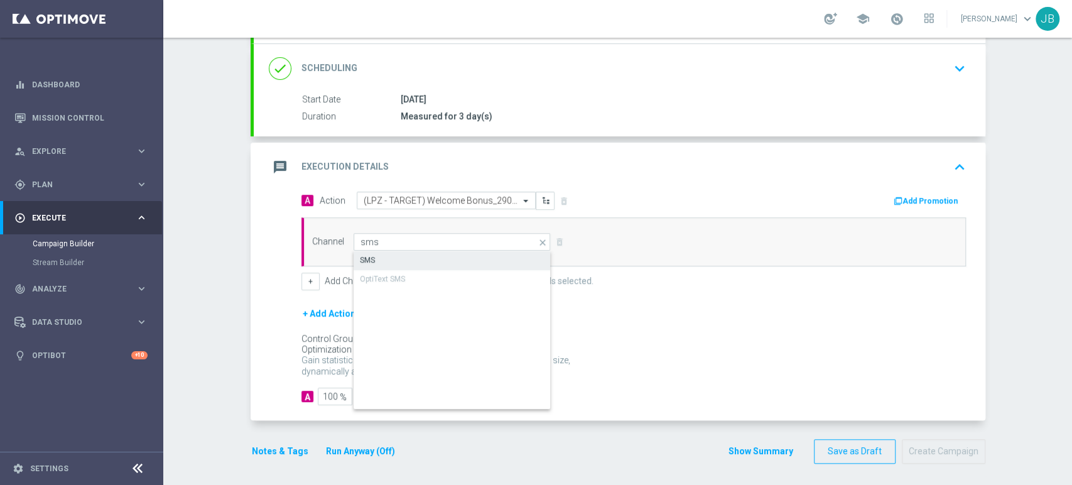
click at [430, 258] on div "SMS" at bounding box center [453, 260] width 198 height 18
type input "SMS"
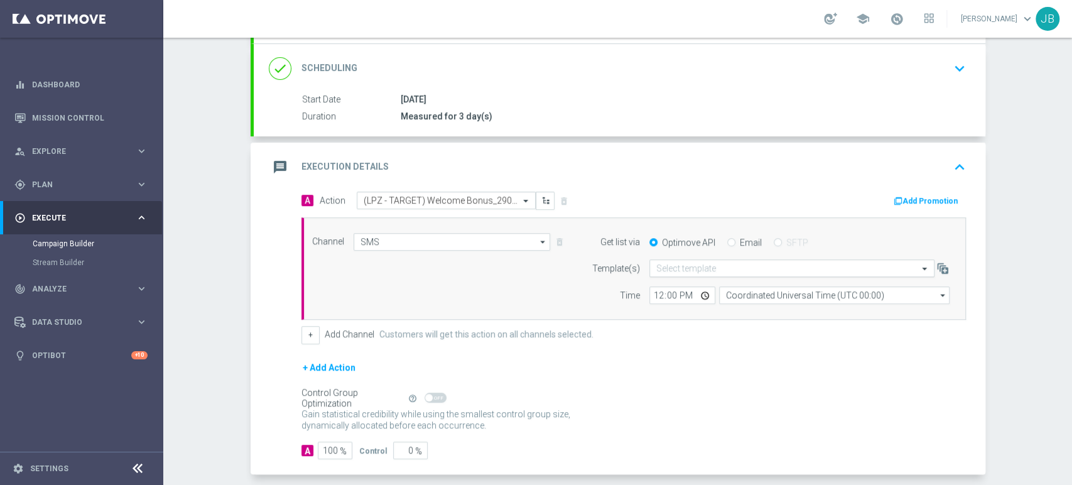
click at [683, 269] on input "text" at bounding box center [779, 268] width 246 height 11
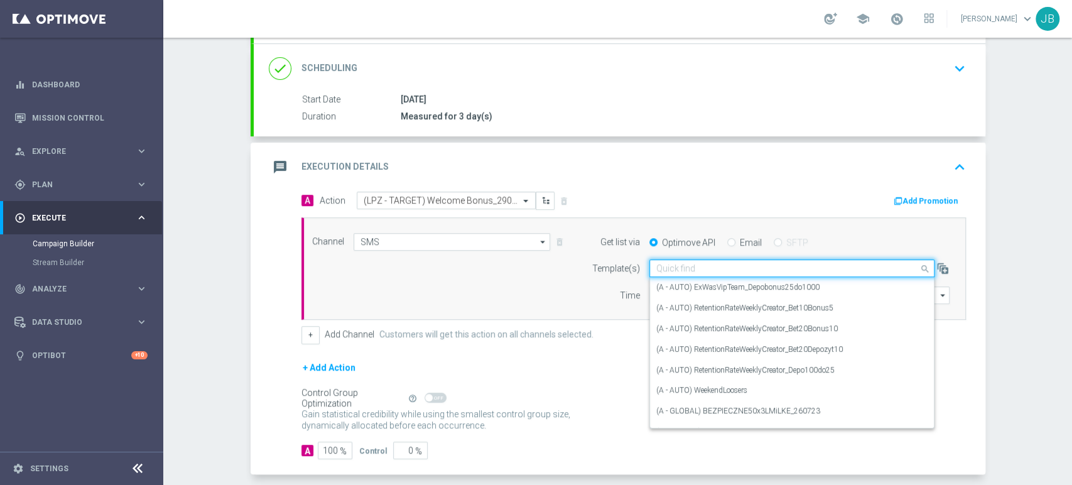
paste input "(LPZ - TARGET) Welcome Bonus_29092025"
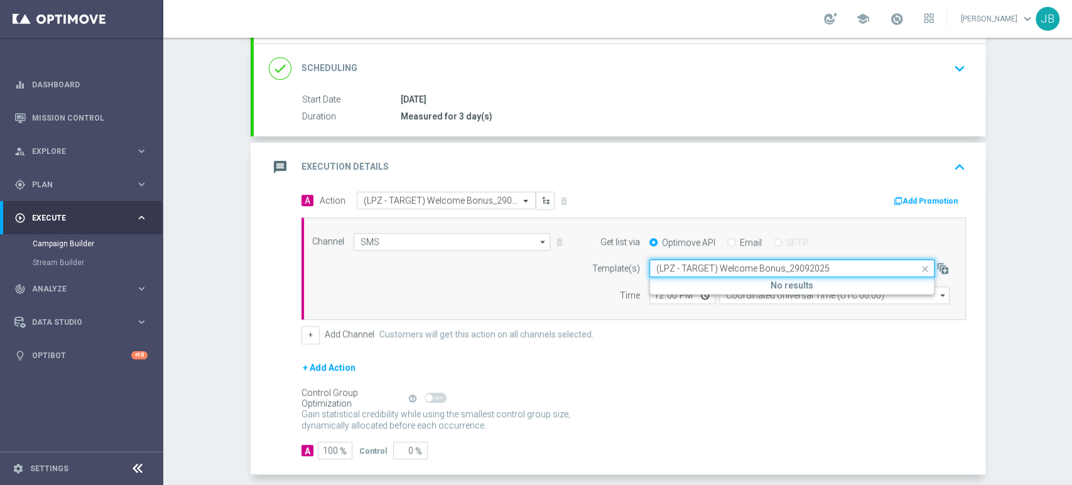
click at [668, 269] on input "(LPZ - TARGET) Welcome Bonus_29092025" at bounding box center [779, 268] width 246 height 11
click at [666, 279] on div "(LPZ - TARGET) Welcome Bonus_29092025" at bounding box center [791, 287] width 271 height 21
type input "(LPZ - TARGET) Welcome Bonus_29092025"
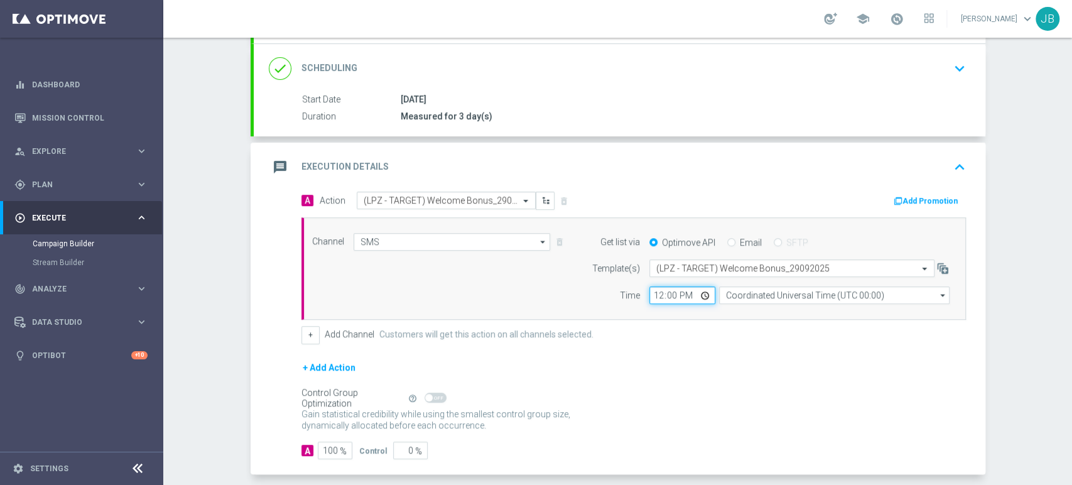
click at [650, 295] on input "12:00" at bounding box center [682, 295] width 66 height 18
type input "10:01"
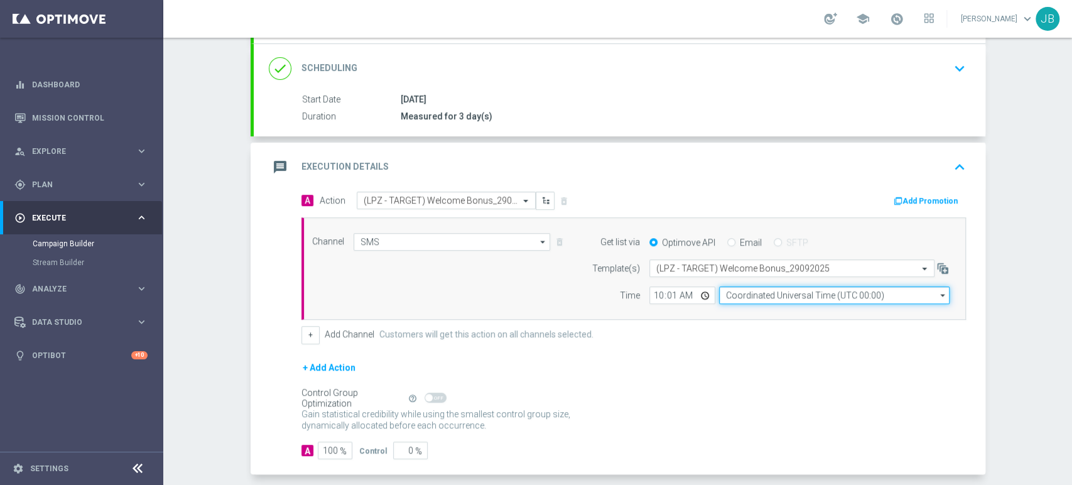
click at [779, 291] on input "Coordinated Universal Time (UTC 00:00)" at bounding box center [834, 295] width 231 height 18
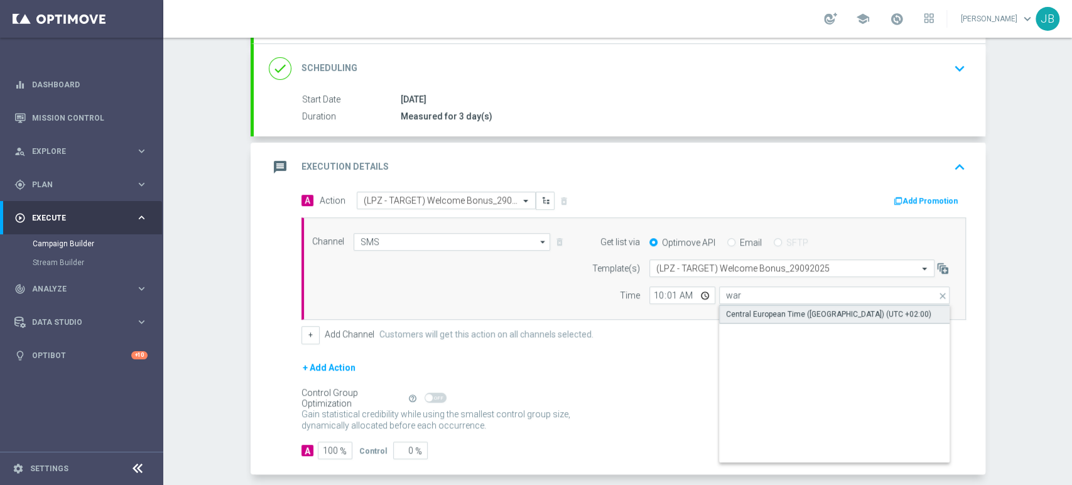
click at [773, 315] on div "Central European Time ([GEOGRAPHIC_DATA]) (UTC +02:00)" at bounding box center [828, 313] width 205 height 11
type input "Central European Time ([GEOGRAPHIC_DATA]) (UTC +02:00)"
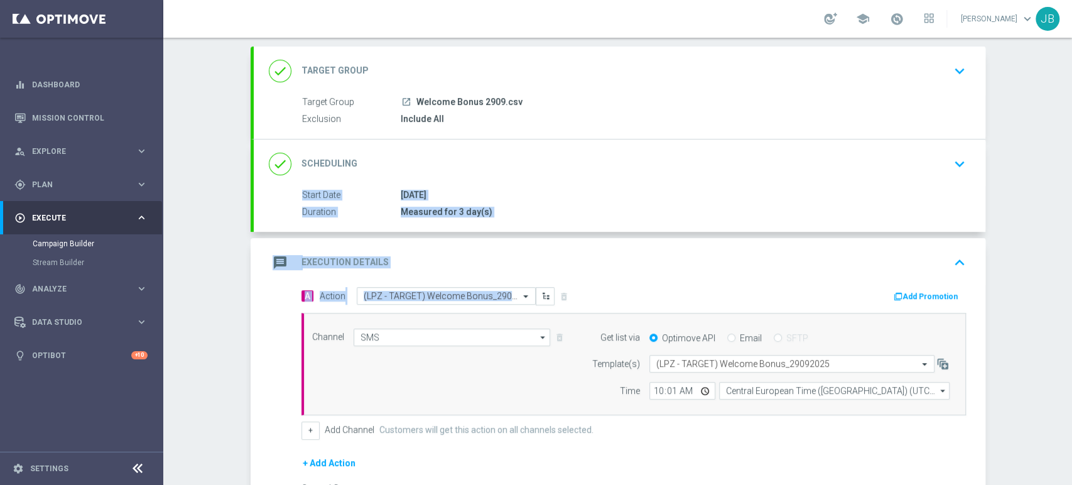
scroll to position [37, 0]
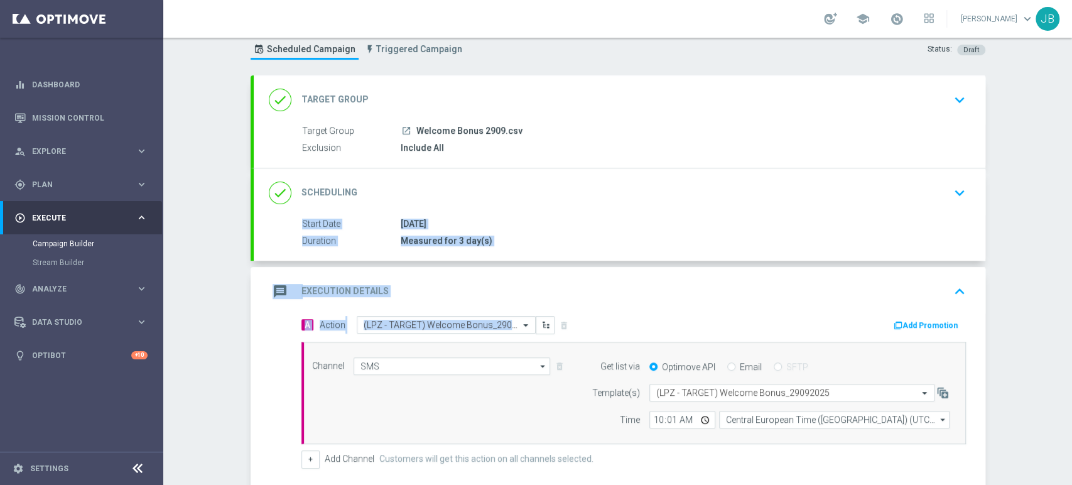
drag, startPoint x: 1071, startPoint y: 260, endPoint x: 1071, endPoint y: 181, distance: 79.1
click at [1071, 181] on div "Campaign Builder Scheduled Campaign Triggered Campaign Status: Draft done Targe…" at bounding box center [617, 261] width 909 height 447
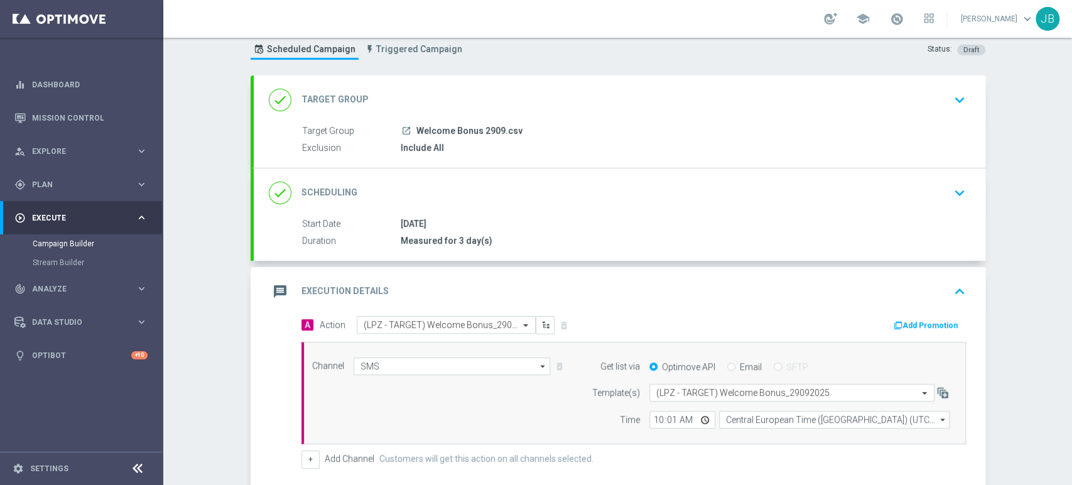
click at [1060, 208] on div "Campaign Builder Scheduled Campaign Triggered Campaign Status: Draft done Targe…" at bounding box center [617, 261] width 909 height 447
click at [952, 99] on icon "keyboard_arrow_down" at bounding box center [959, 99] width 19 height 19
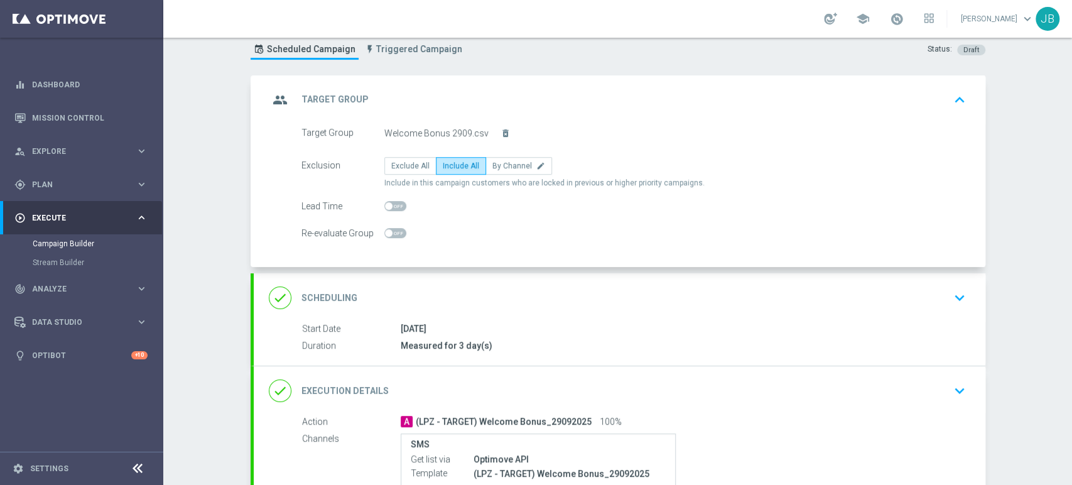
click at [952, 99] on icon "keyboard_arrow_up" at bounding box center [959, 99] width 19 height 19
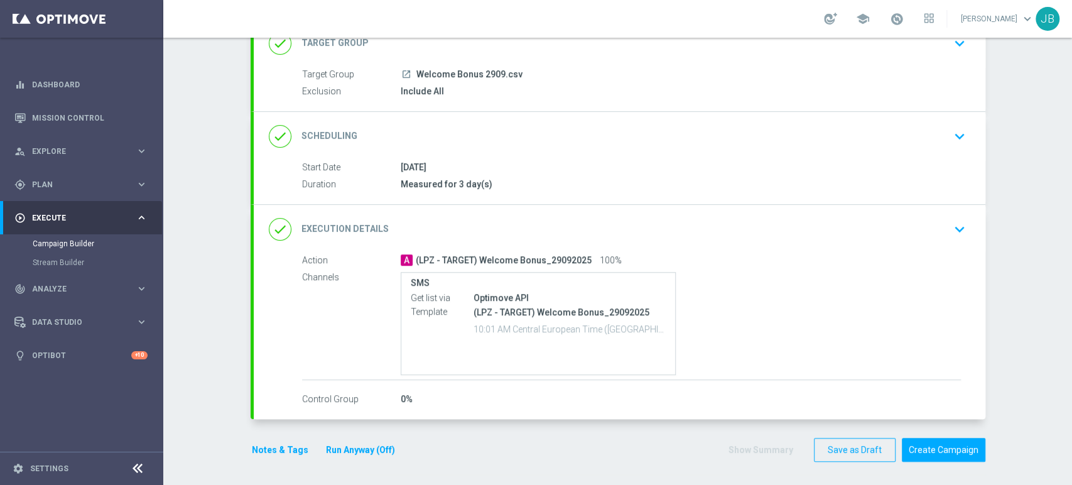
drag, startPoint x: 1071, startPoint y: 175, endPoint x: 1070, endPoint y: 295, distance: 120.0
click at [1070, 295] on div "Campaign Builder Scheduled Campaign Triggered Campaign Status: Draft done Targe…" at bounding box center [617, 261] width 909 height 447
click at [941, 214] on div "done Execution Details keyboard_arrow_down" at bounding box center [620, 229] width 732 height 49
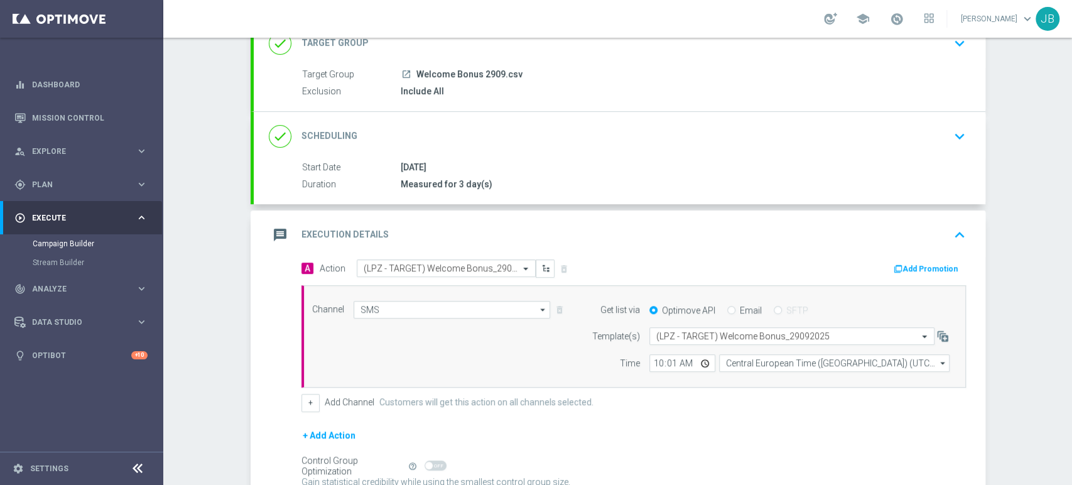
scroll to position [195, 0]
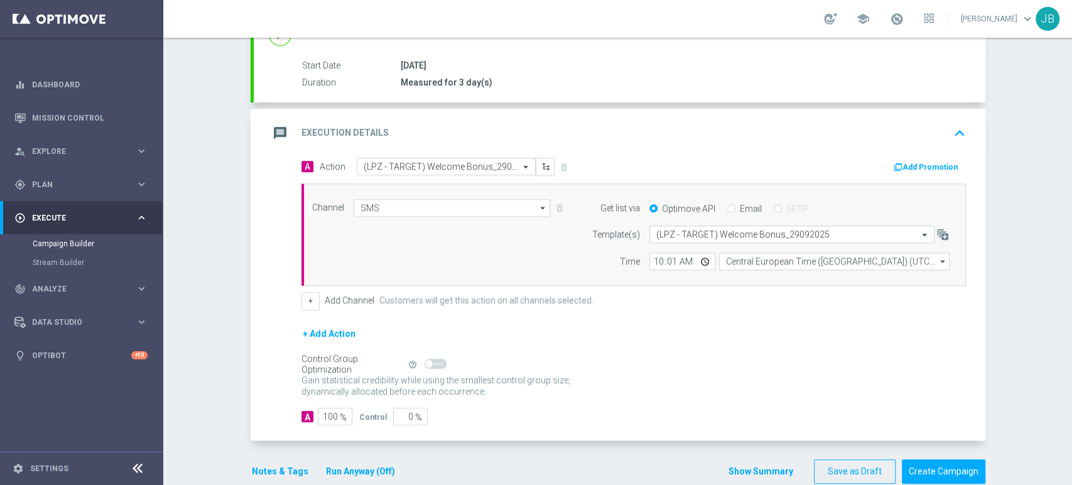
click at [1049, 403] on div "Campaign Builder Scheduled Campaign Triggered Campaign Status: Draft done Targe…" at bounding box center [617, 261] width 909 height 447
click at [956, 471] on button "Create Campaign" at bounding box center [944, 471] width 84 height 24
